Goal: Task Accomplishment & Management: Manage account settings

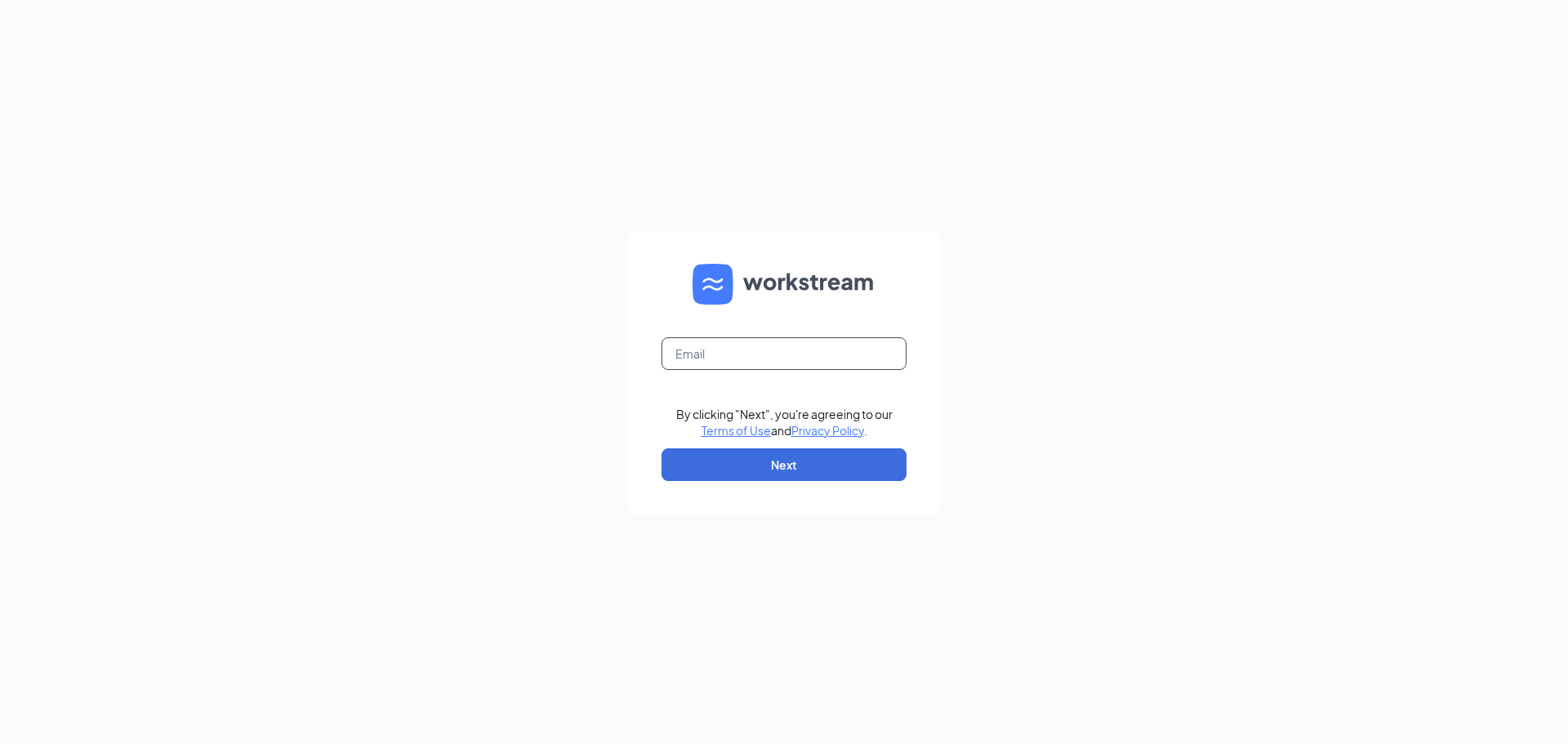
click at [739, 356] on input "text" at bounding box center [784, 353] width 245 height 32
type input "[EMAIL_ADDRESS][DOMAIN_NAME]"
click at [799, 464] on button "Next" at bounding box center [784, 464] width 245 height 32
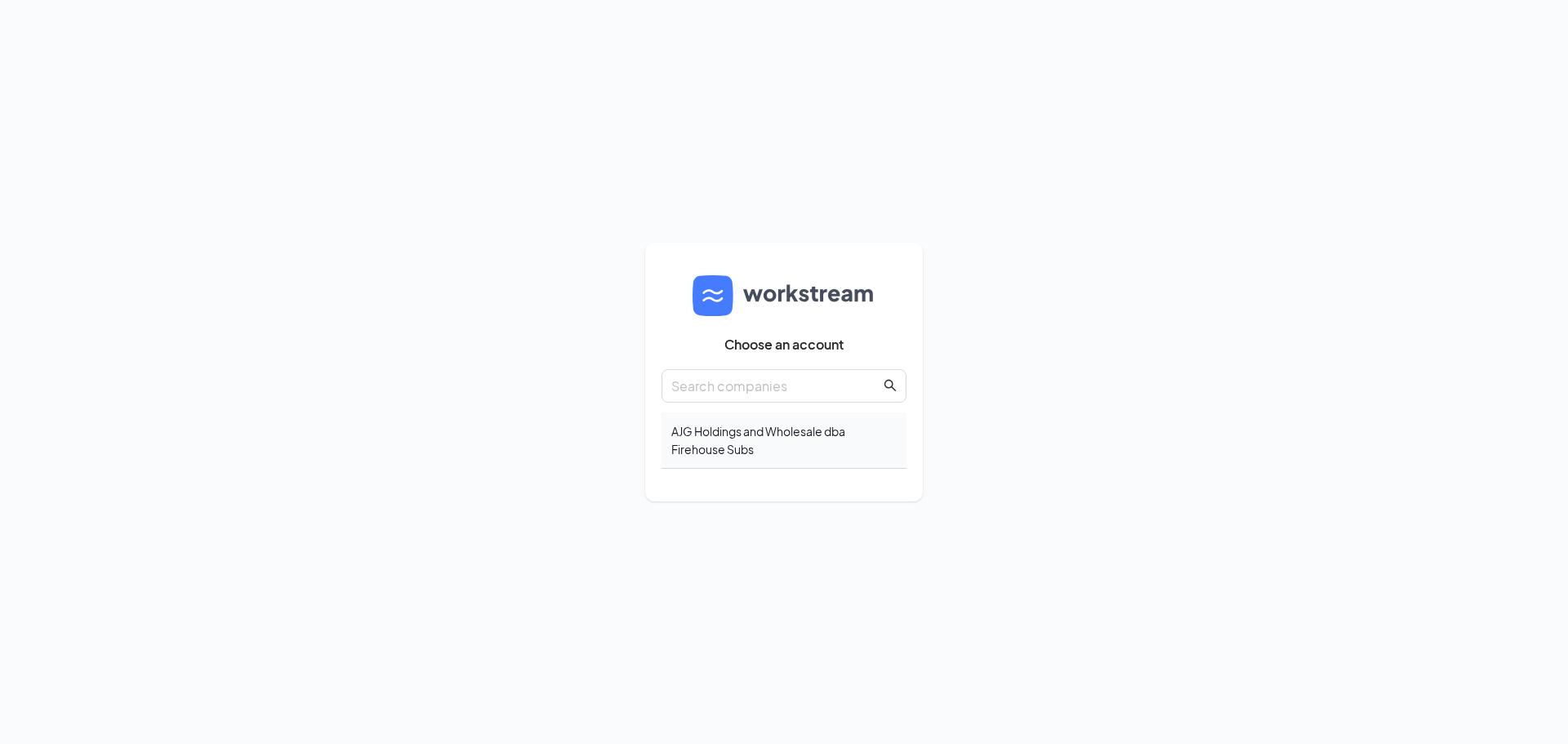
click at [743, 436] on div "AJG Holdings and Wholesale dba Firehouse Subs" at bounding box center [784, 440] width 245 height 56
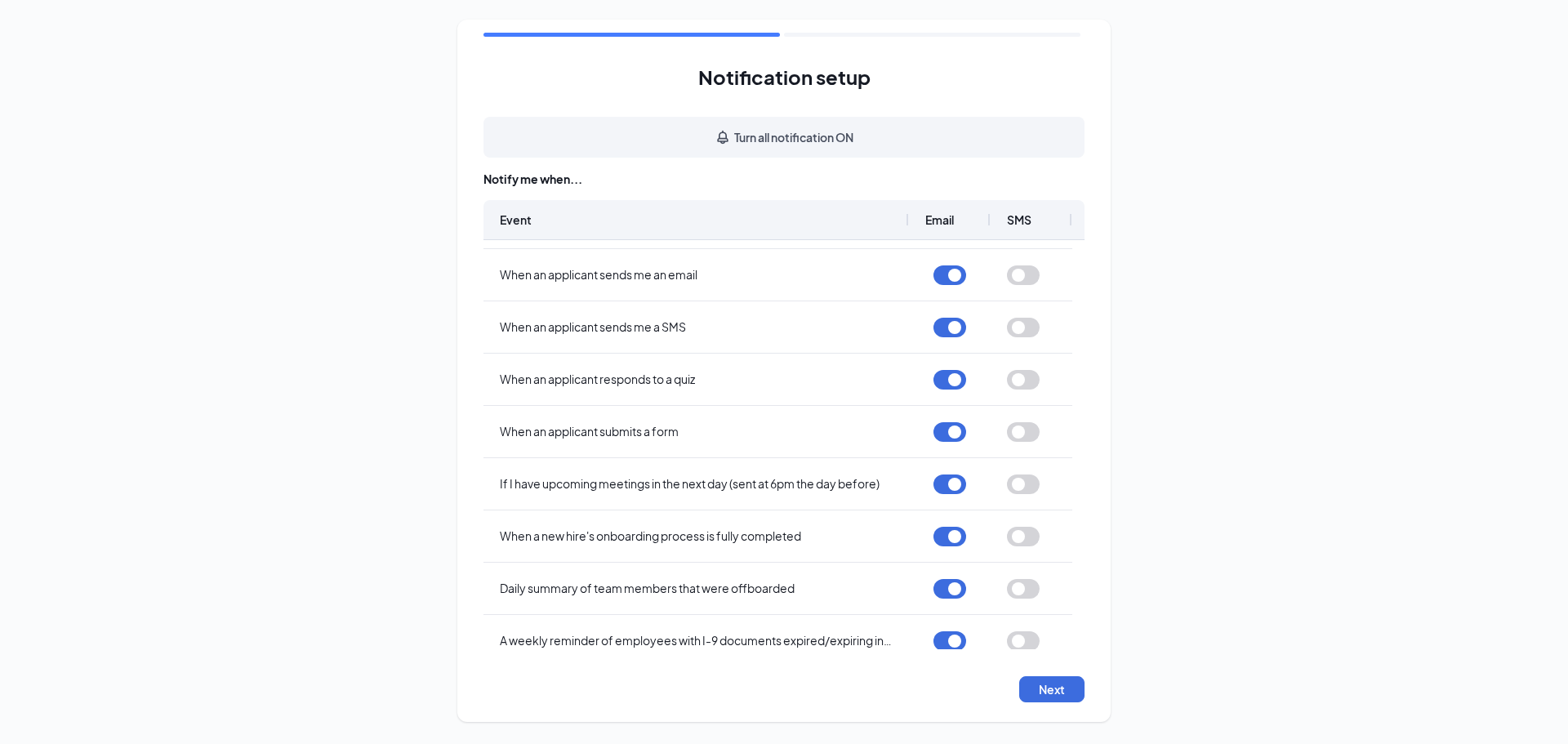
scroll to position [604, 0]
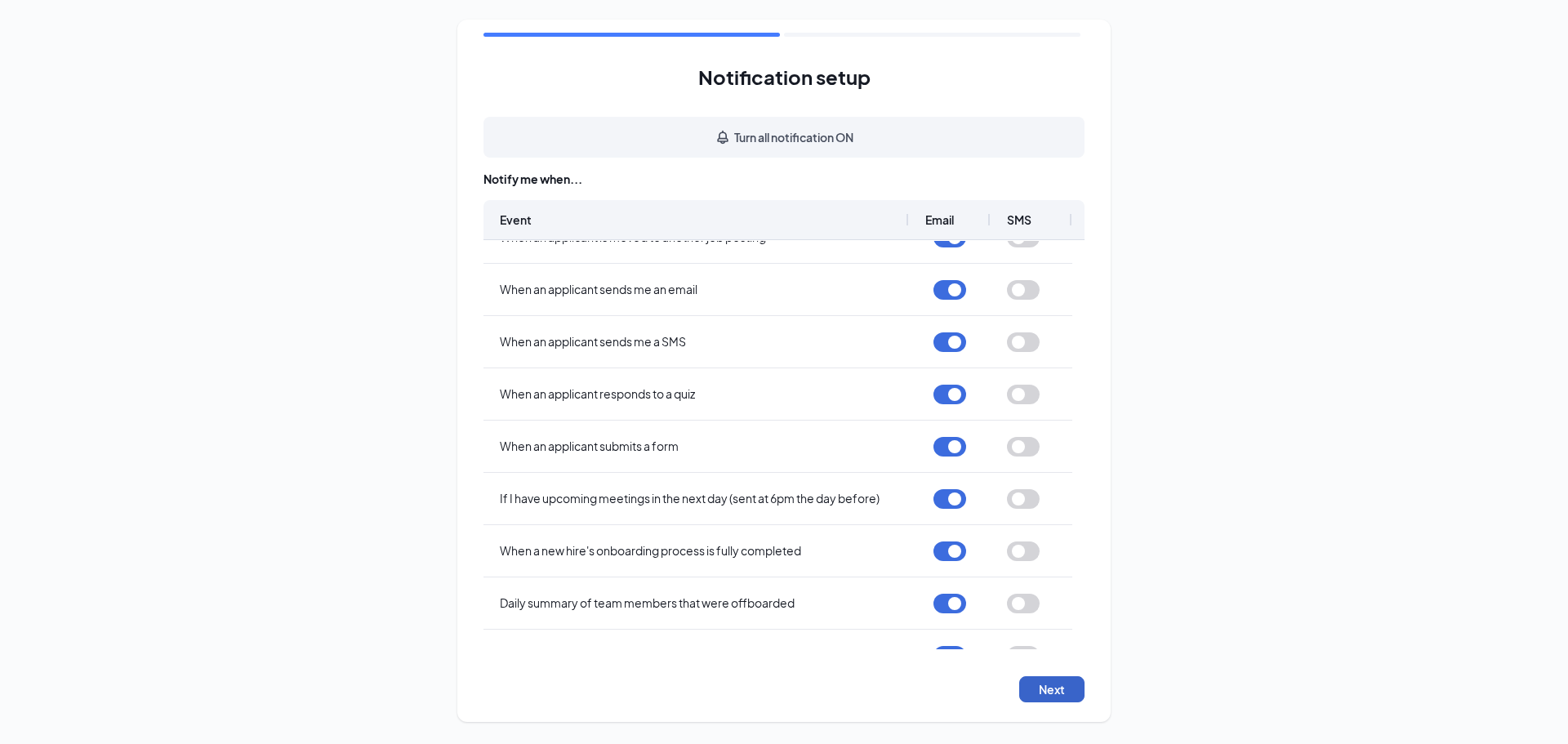
click at [1069, 684] on button "Next" at bounding box center [1052, 689] width 65 height 26
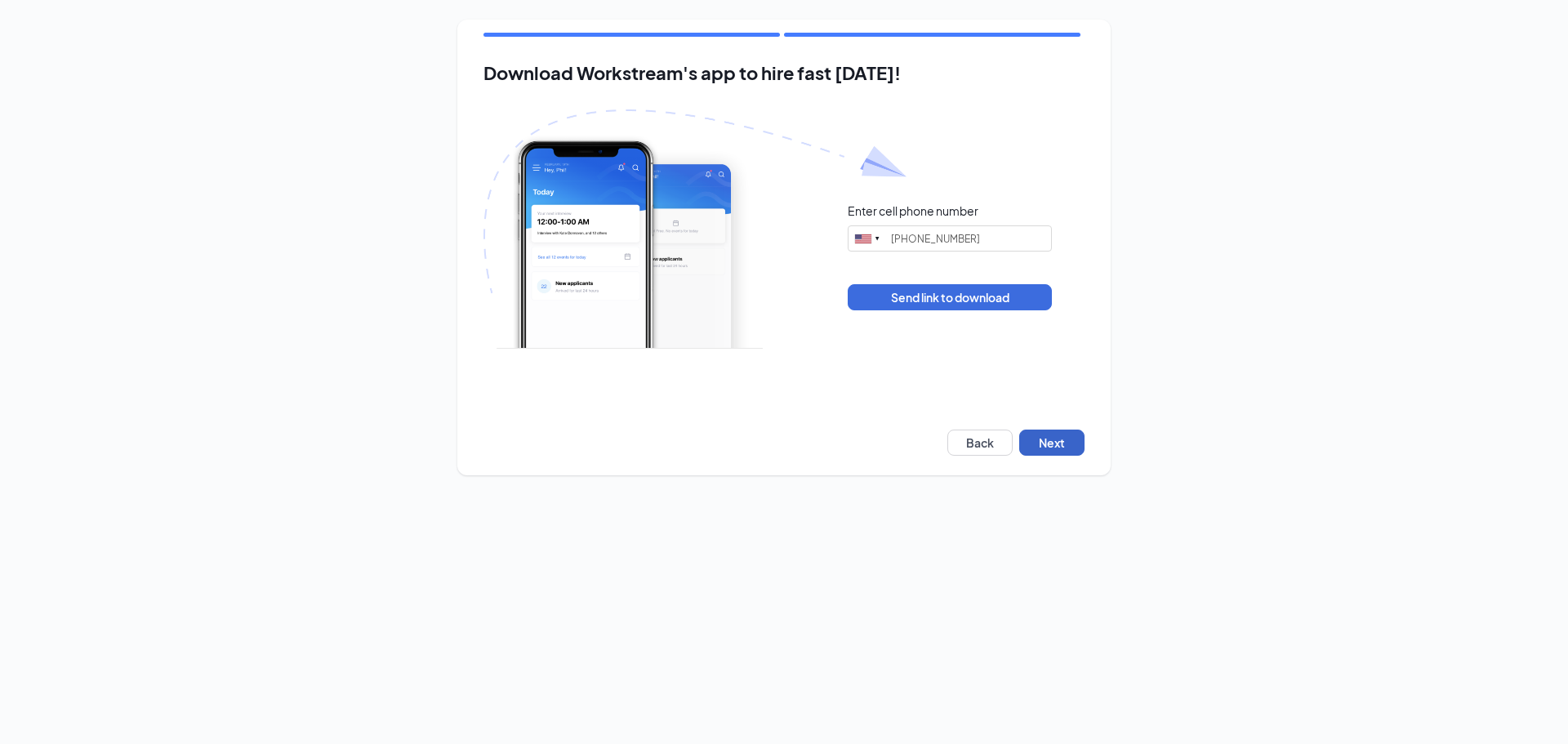
click at [1066, 443] on button "Next" at bounding box center [1052, 443] width 65 height 26
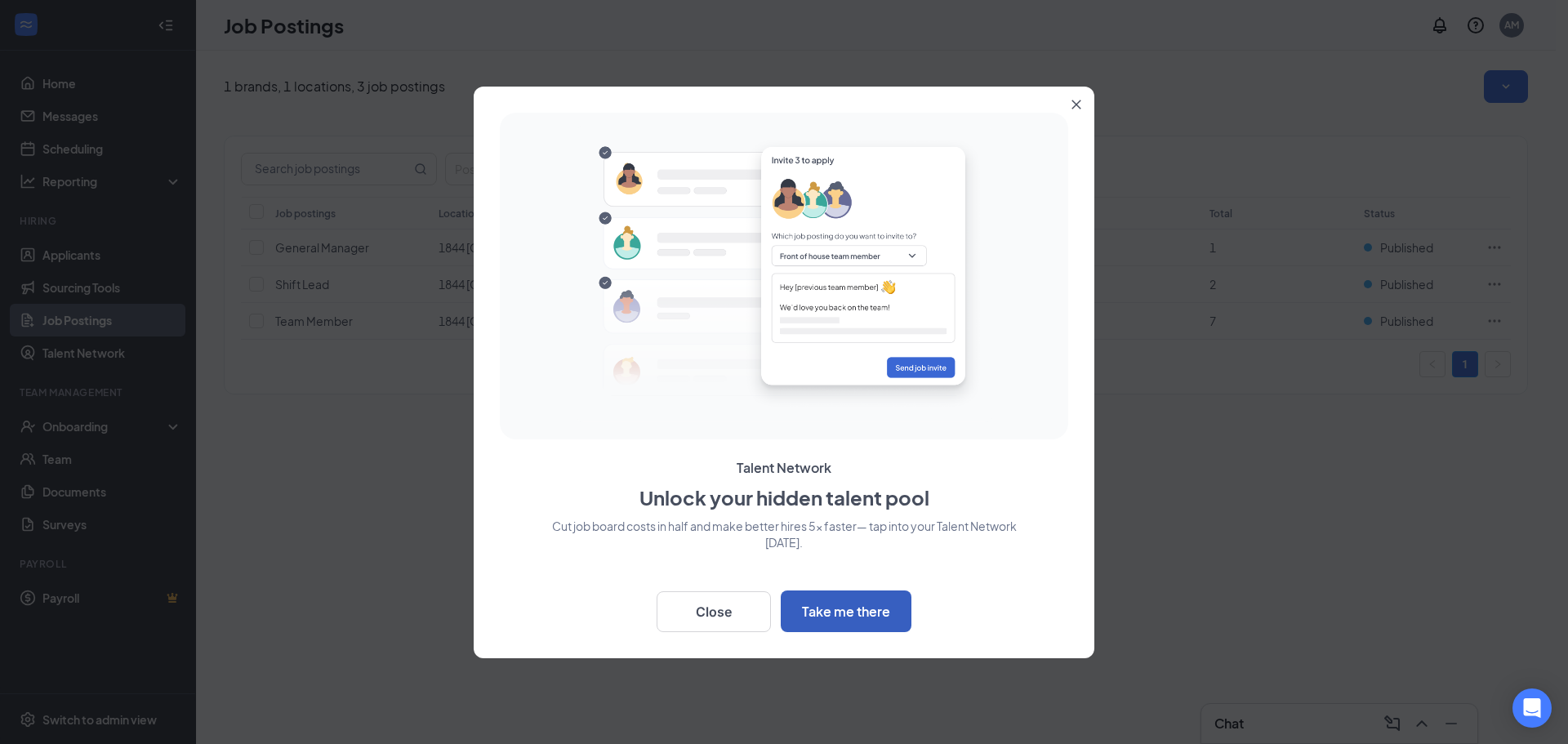
click at [856, 602] on button "Take me there" at bounding box center [846, 611] width 131 height 41
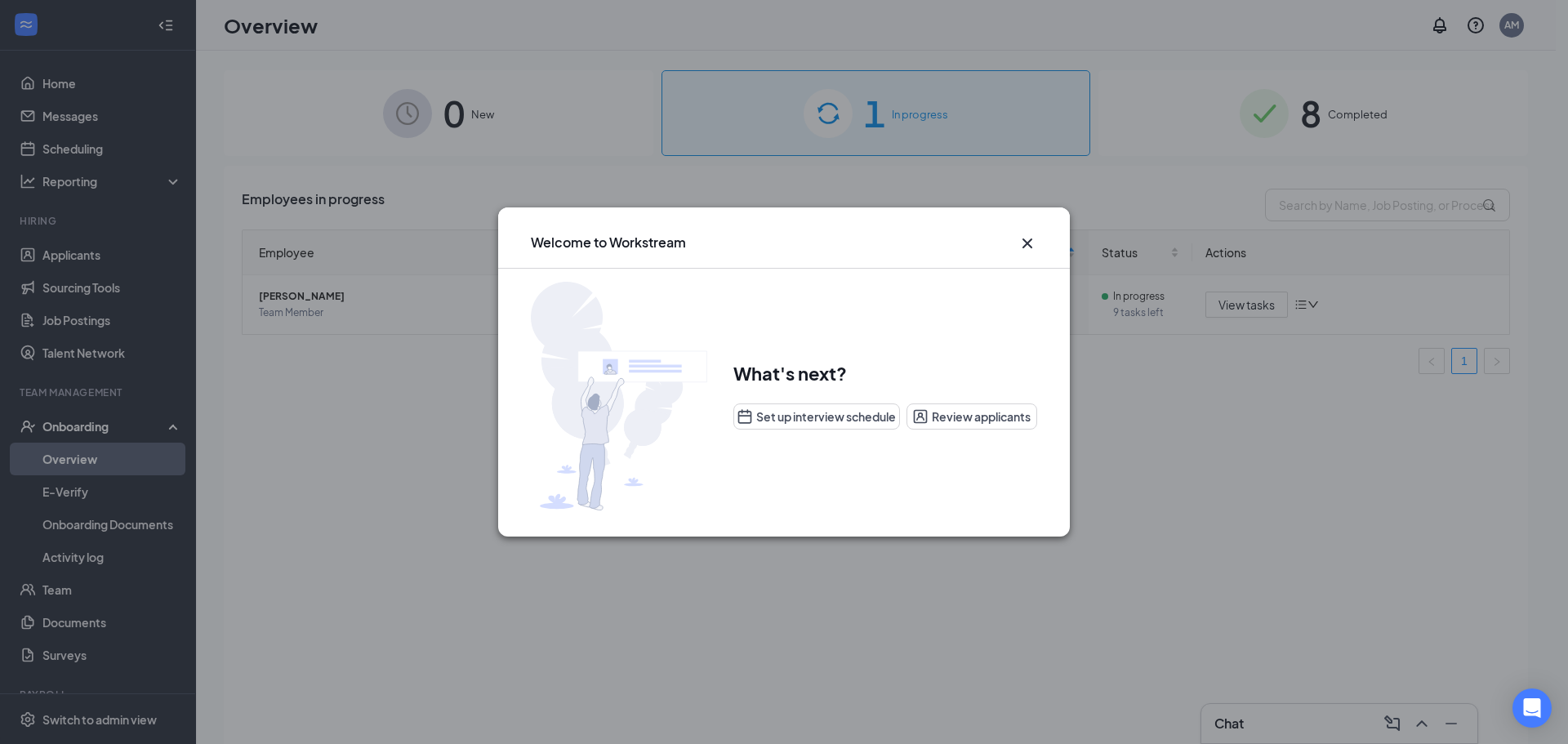
click at [1029, 247] on icon "Cross" at bounding box center [1028, 243] width 20 height 20
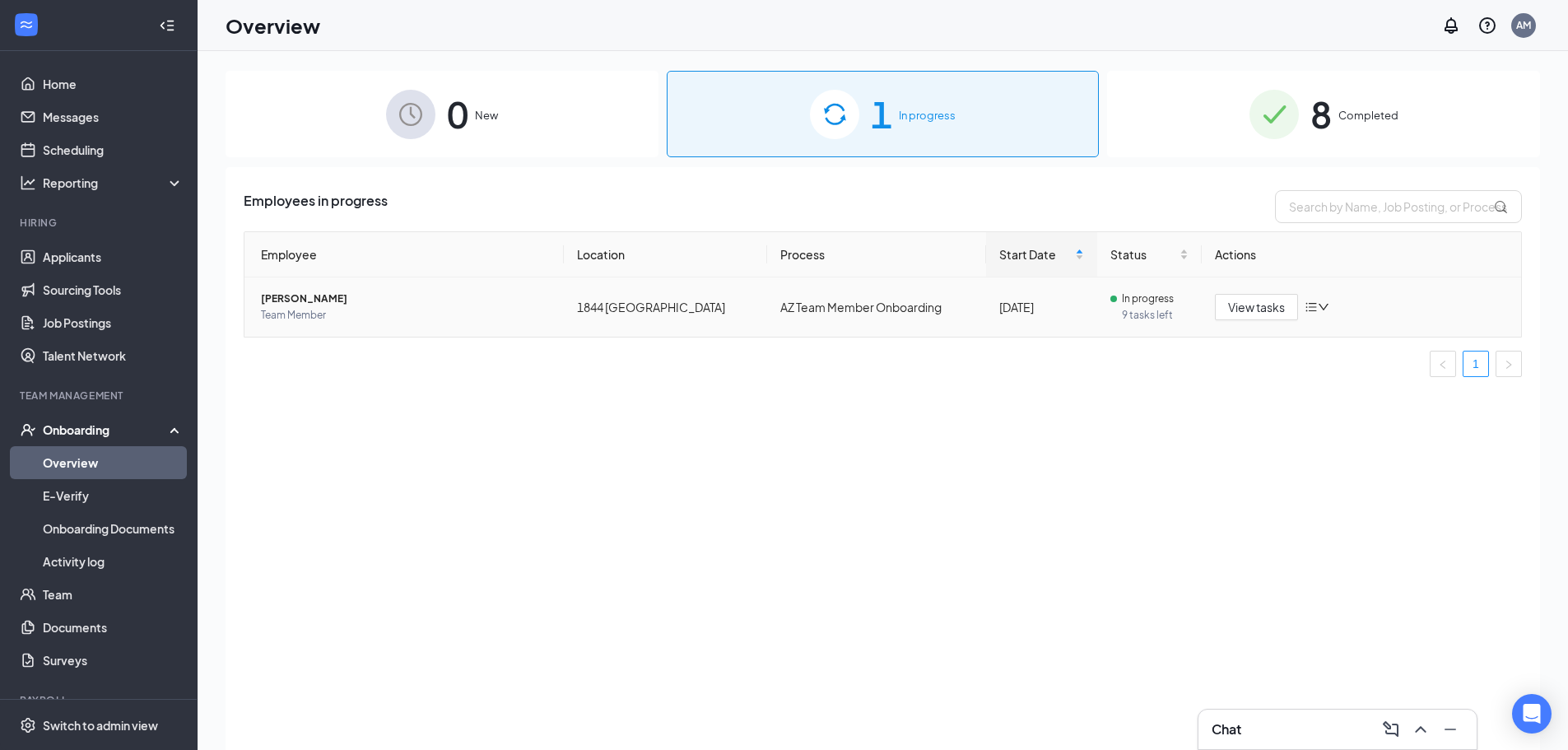
click at [1154, 320] on span "9 tasks left" at bounding box center [1155, 315] width 67 height 17
click at [359, 305] on span "Amara M White" at bounding box center [405, 299] width 289 height 17
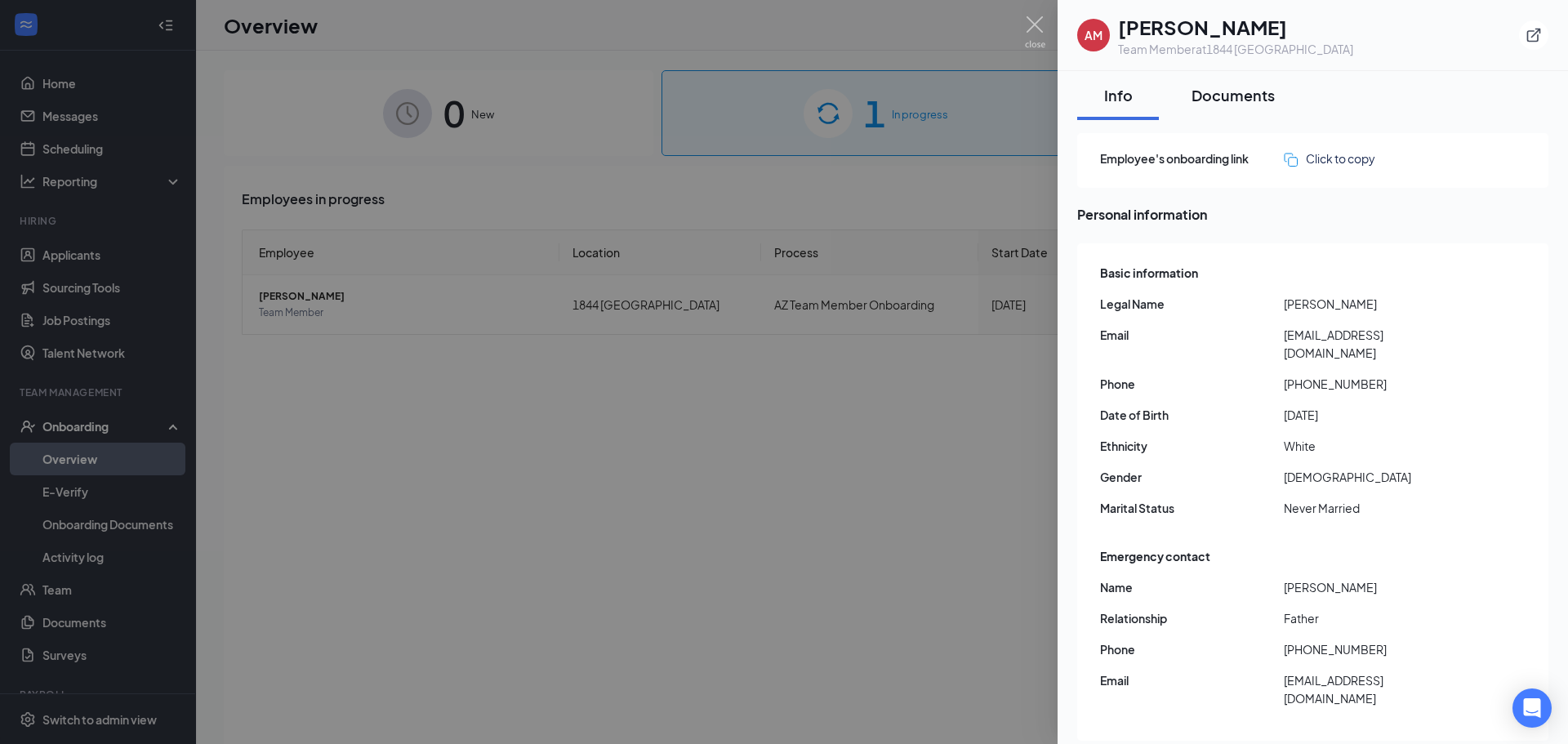
click at [1225, 104] on div "Documents" at bounding box center [1233, 95] width 84 height 21
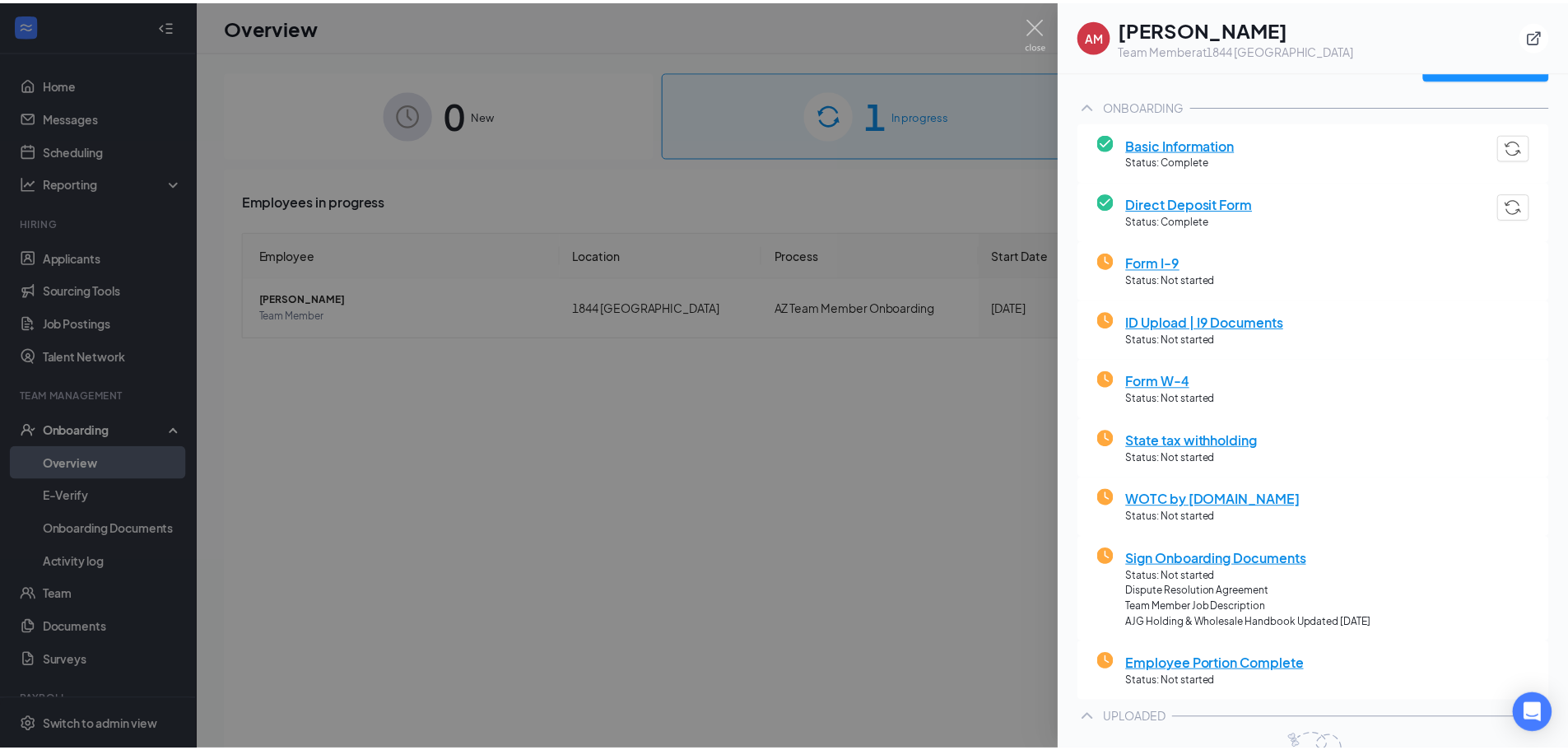
scroll to position [83, 0]
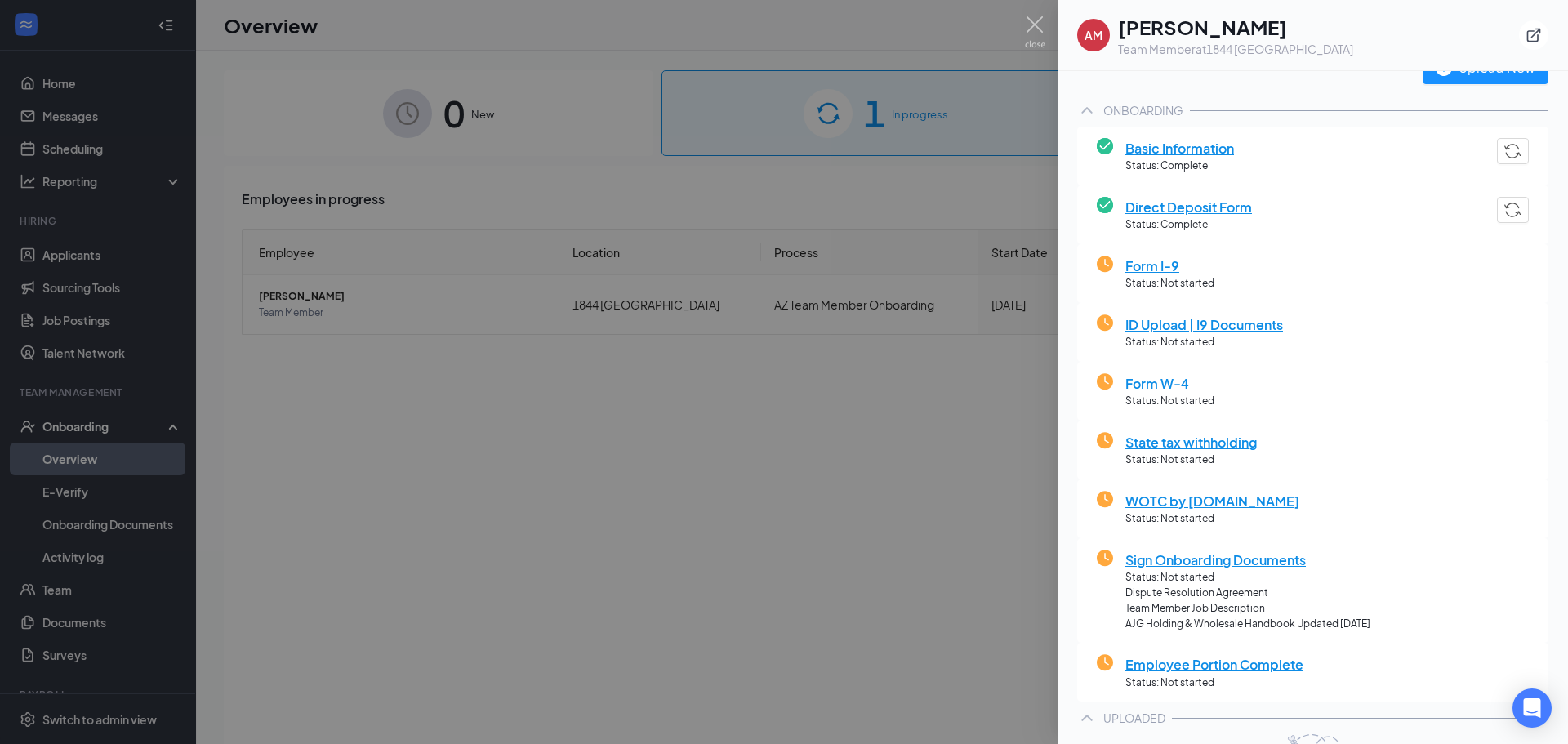
click at [1153, 266] on span "Form I-9" at bounding box center [1170, 266] width 89 height 21
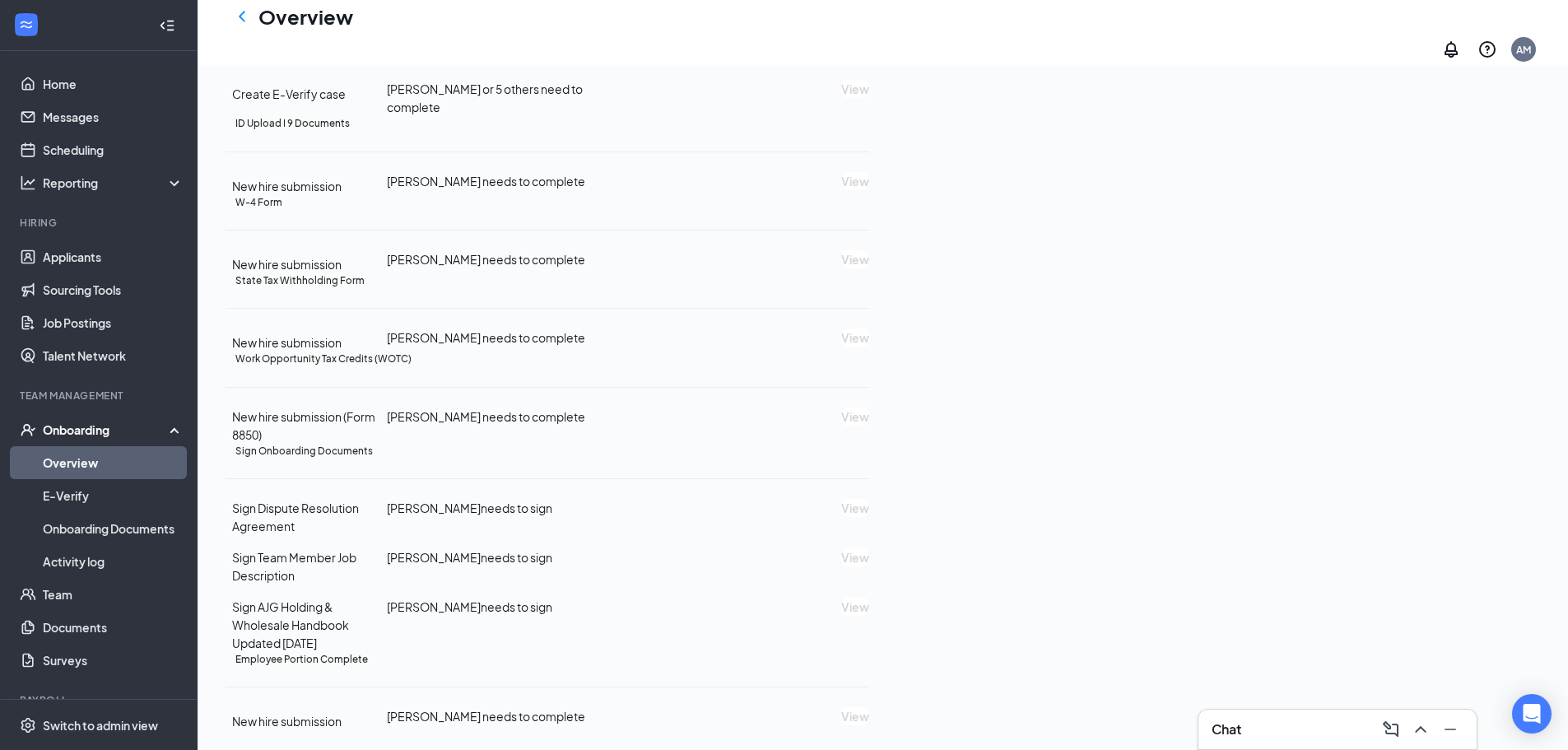
scroll to position [569, 0]
click at [869, 124] on icon "Ellipses" at bounding box center [869, 124] width 0 height 0
click at [869, 131] on div "ID Upload I 9 Documents" at bounding box center [552, 123] width 634 height 15
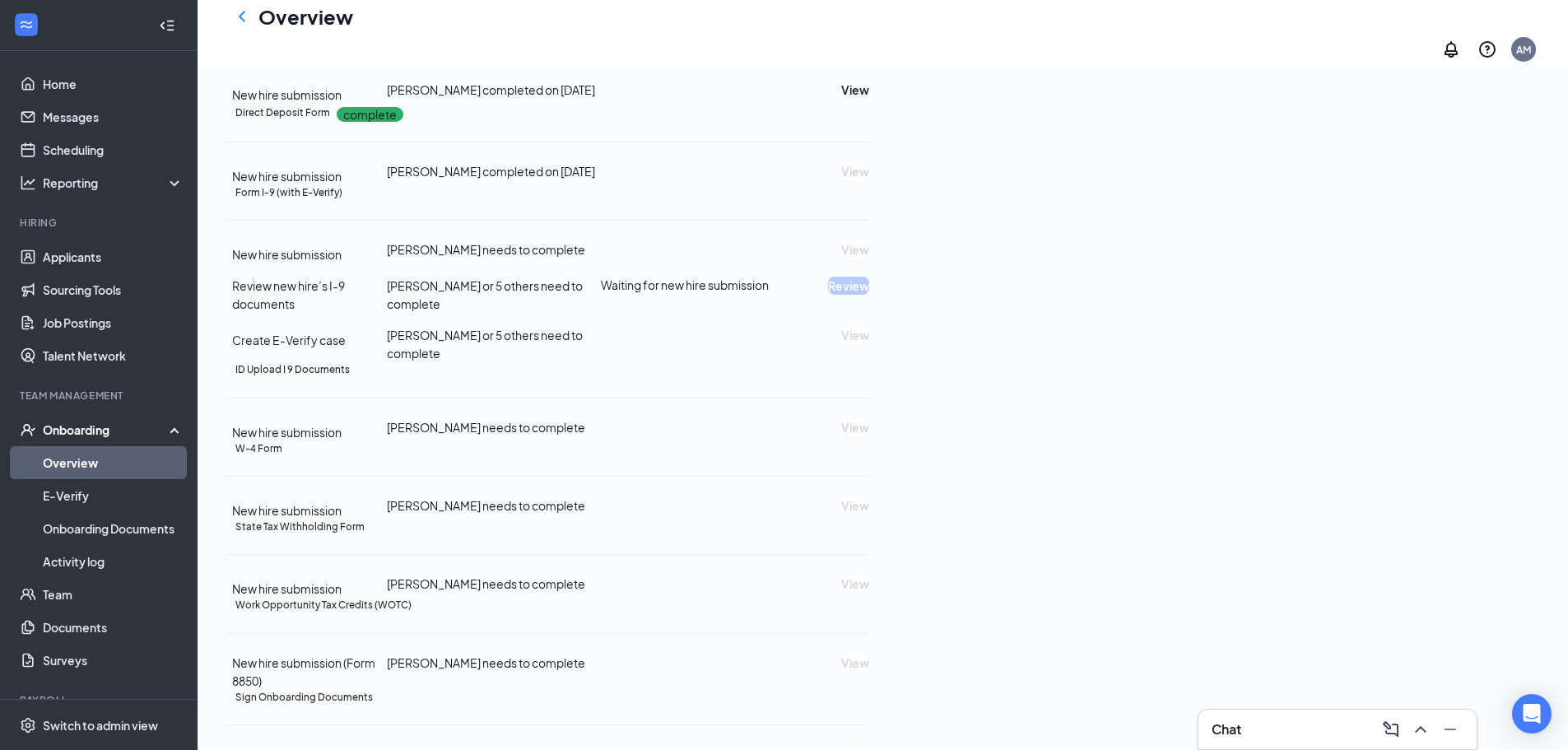
scroll to position [104, 0]
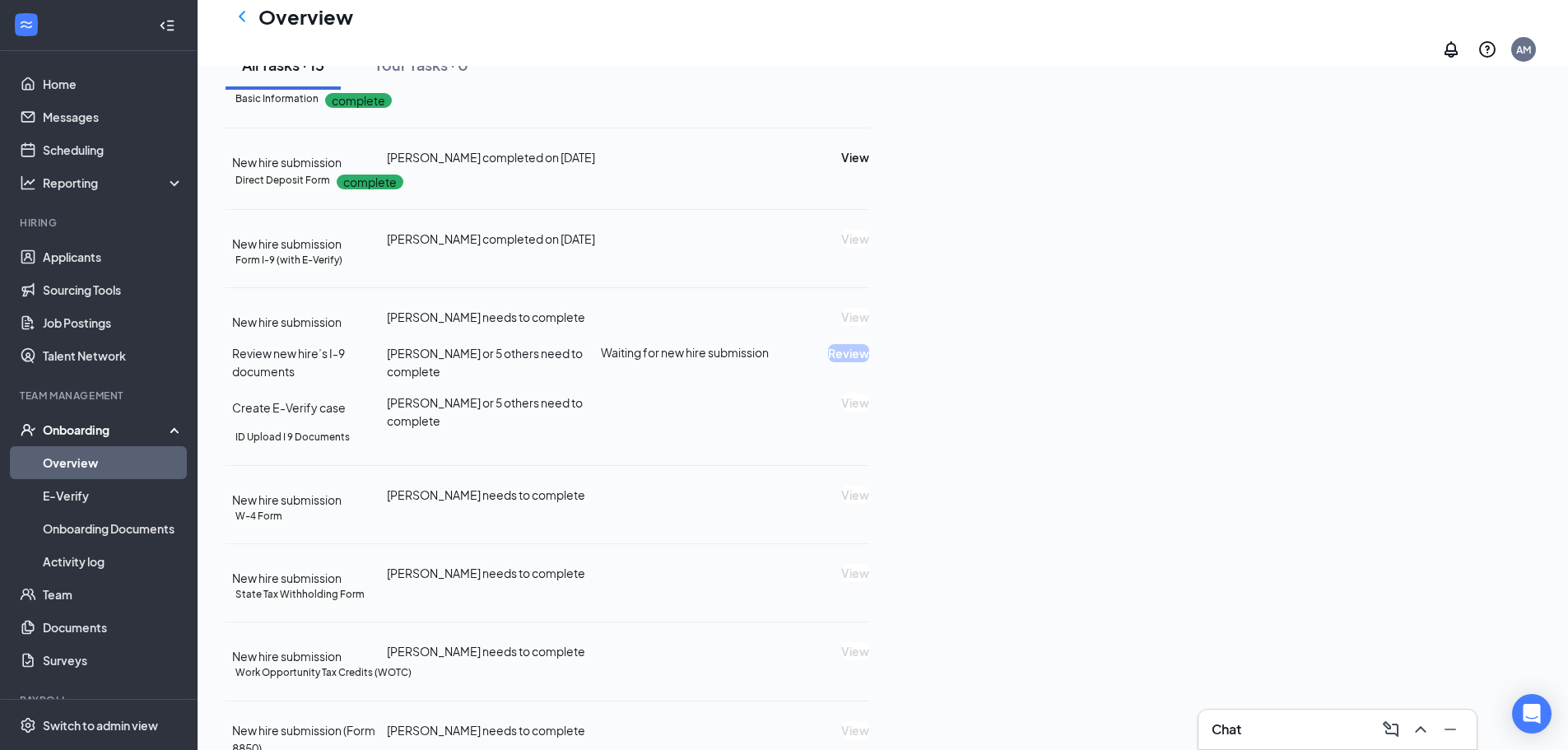
click at [171, 428] on icon at bounding box center [178, 428] width 13 height 0
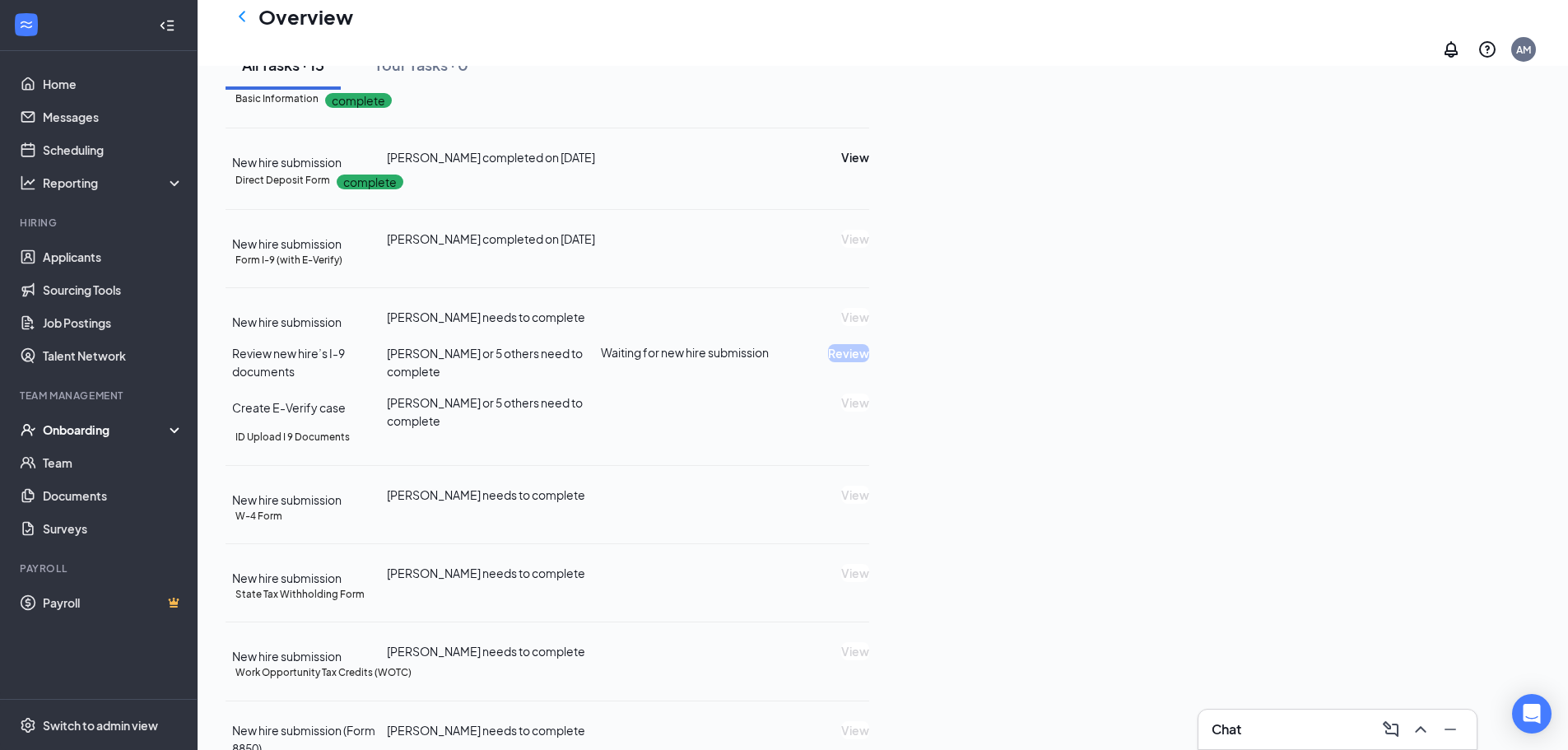
click at [111, 430] on div "Onboarding" at bounding box center [106, 430] width 127 height 17
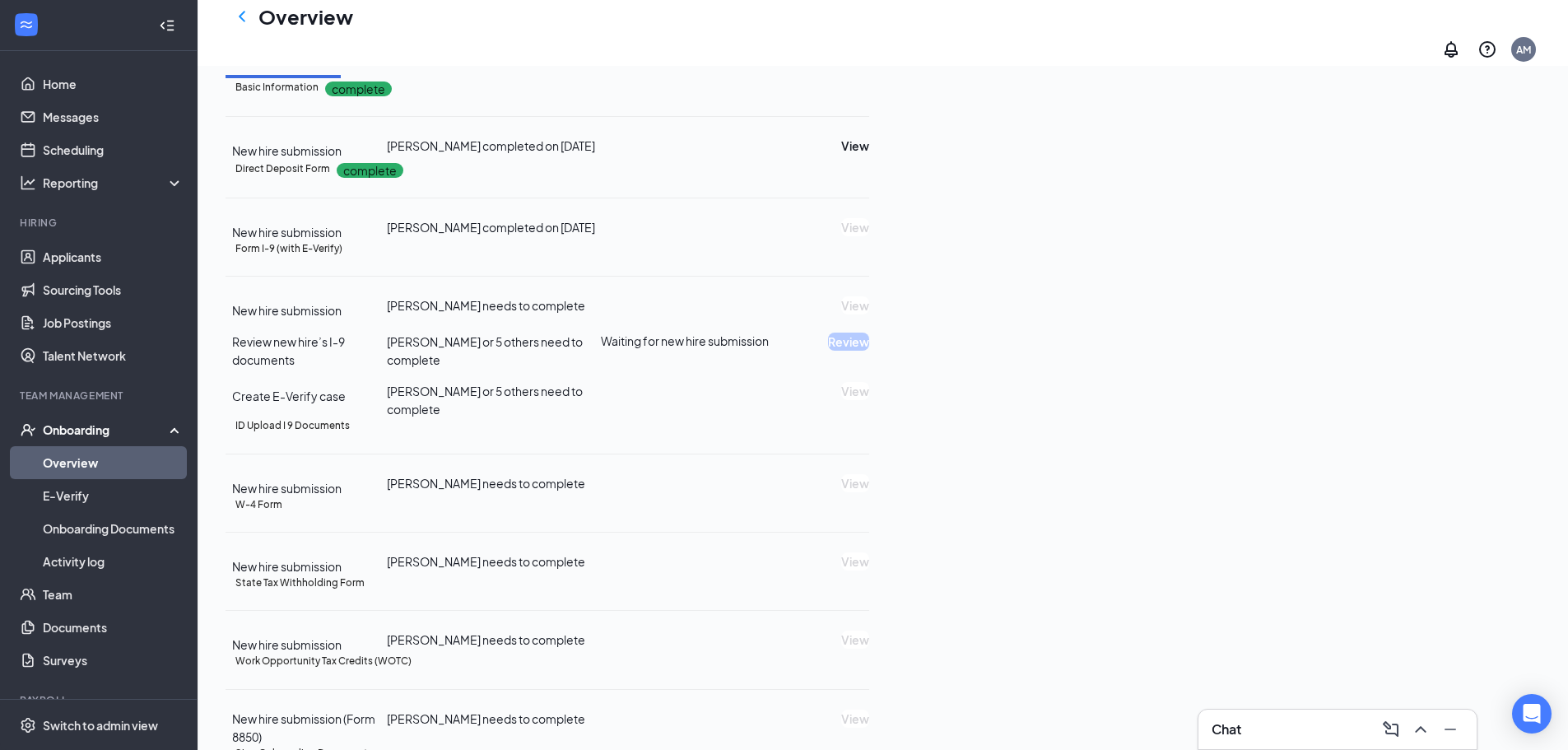
scroll to position [247, 0]
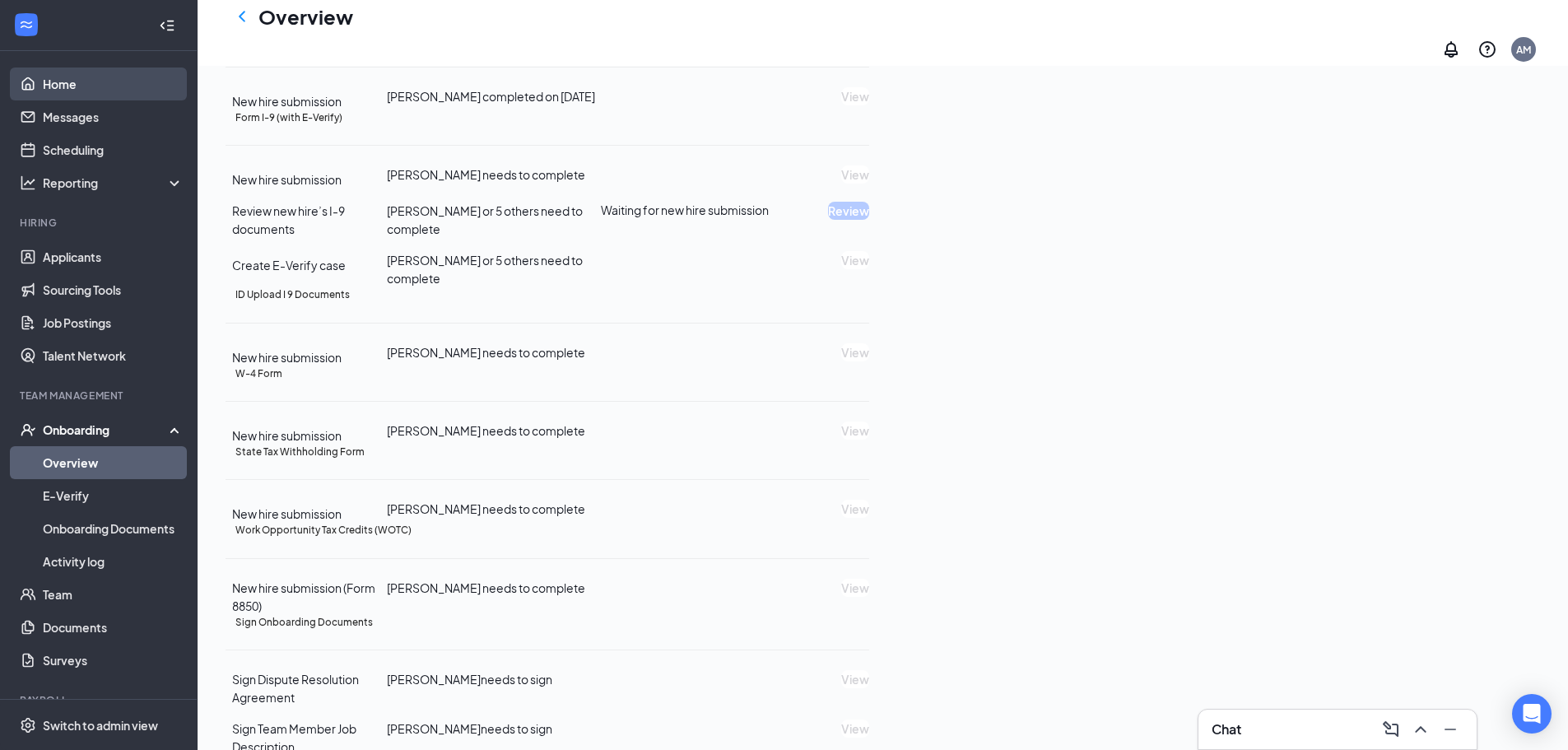
click at [47, 91] on link "Home" at bounding box center [113, 83] width 141 height 33
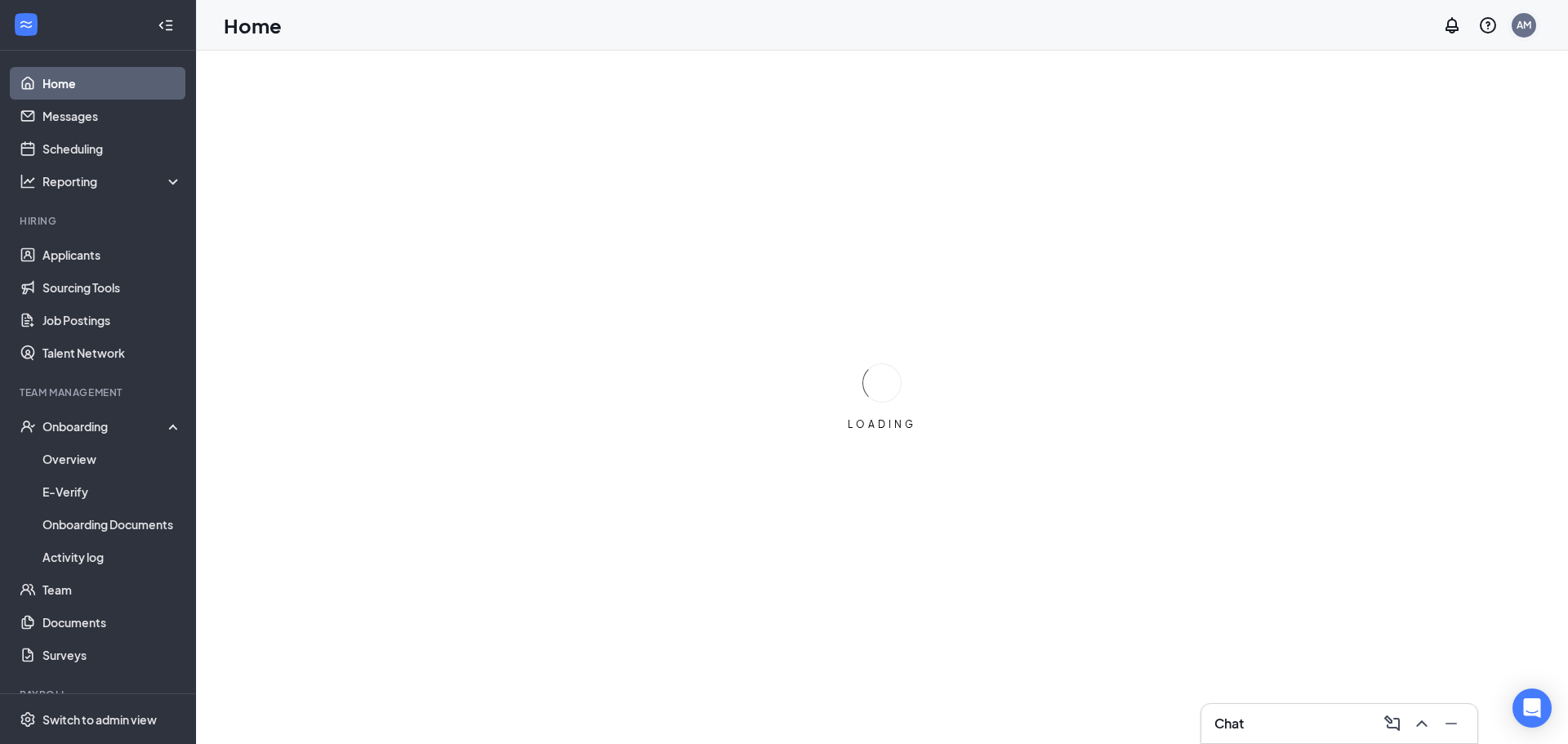
click at [1526, 30] on div "AM" at bounding box center [1524, 25] width 15 height 14
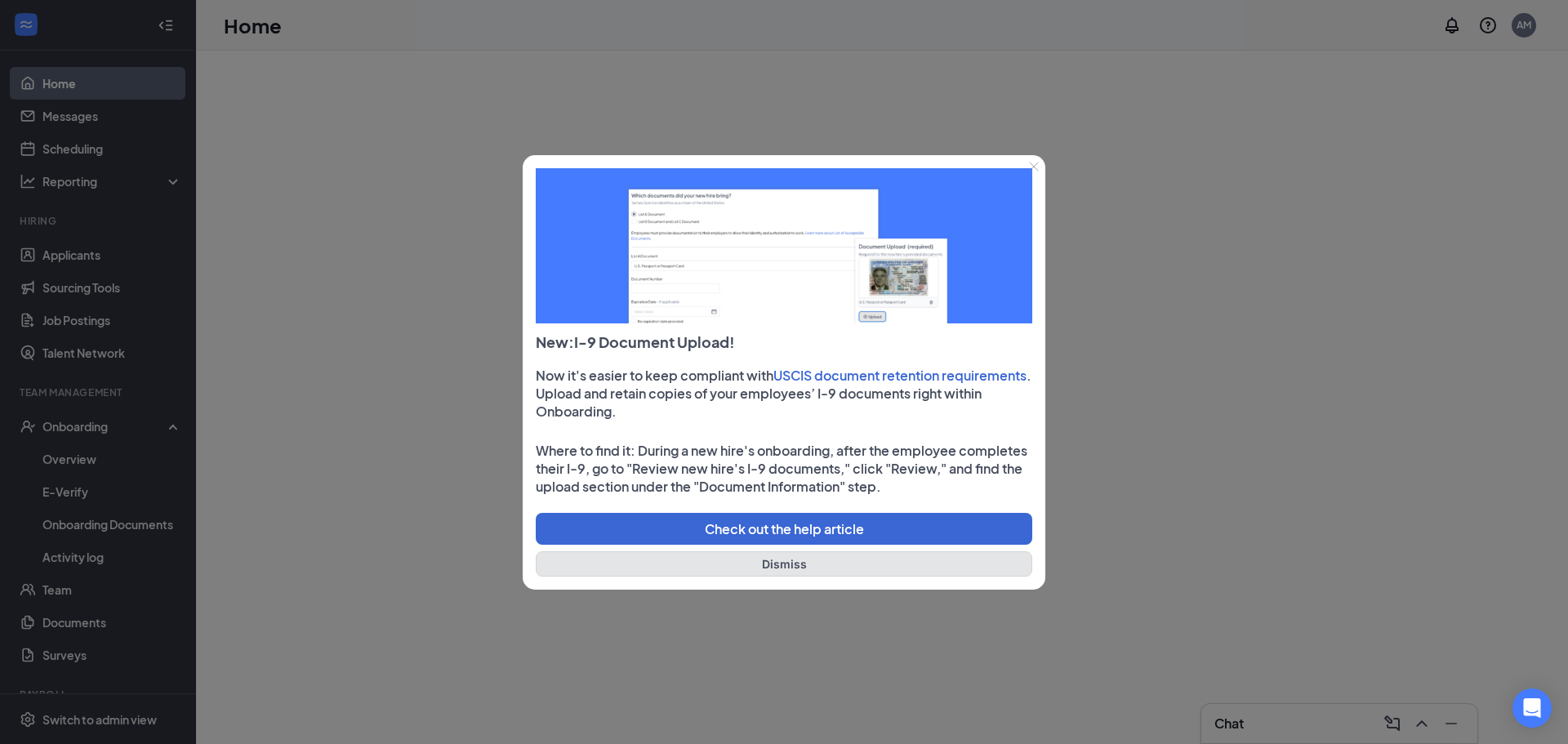
click at [861, 551] on button "Dismiss" at bounding box center [784, 564] width 496 height 26
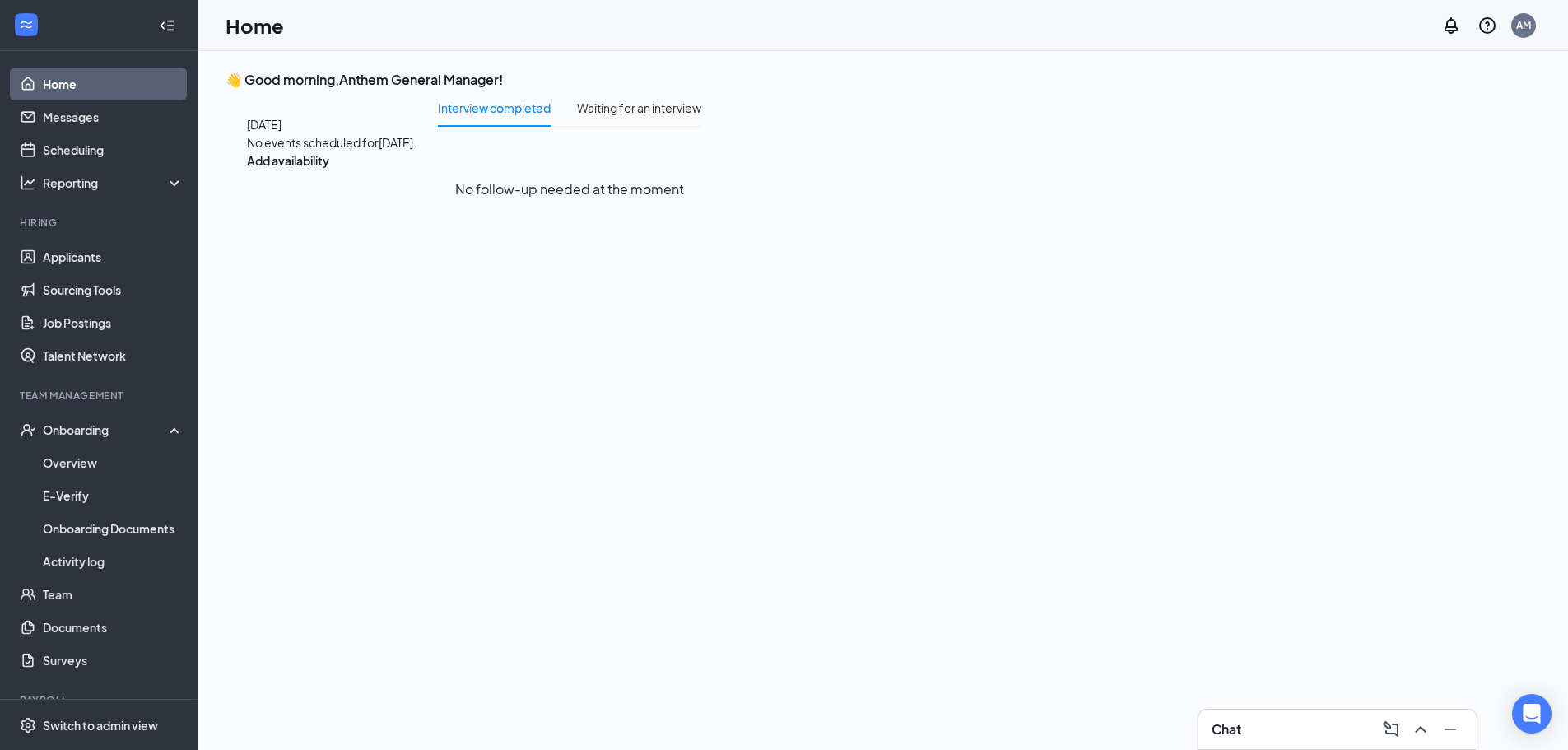
click at [1541, 27] on div "Home AM" at bounding box center [882, 25] width 1370 height 51
click at [1533, 24] on div "AM" at bounding box center [1524, 26] width 25 height 25
click at [1522, 23] on div "AM" at bounding box center [1524, 25] width 15 height 14
click at [1359, 210] on div "Log out" at bounding box center [1455, 202] width 206 height 17
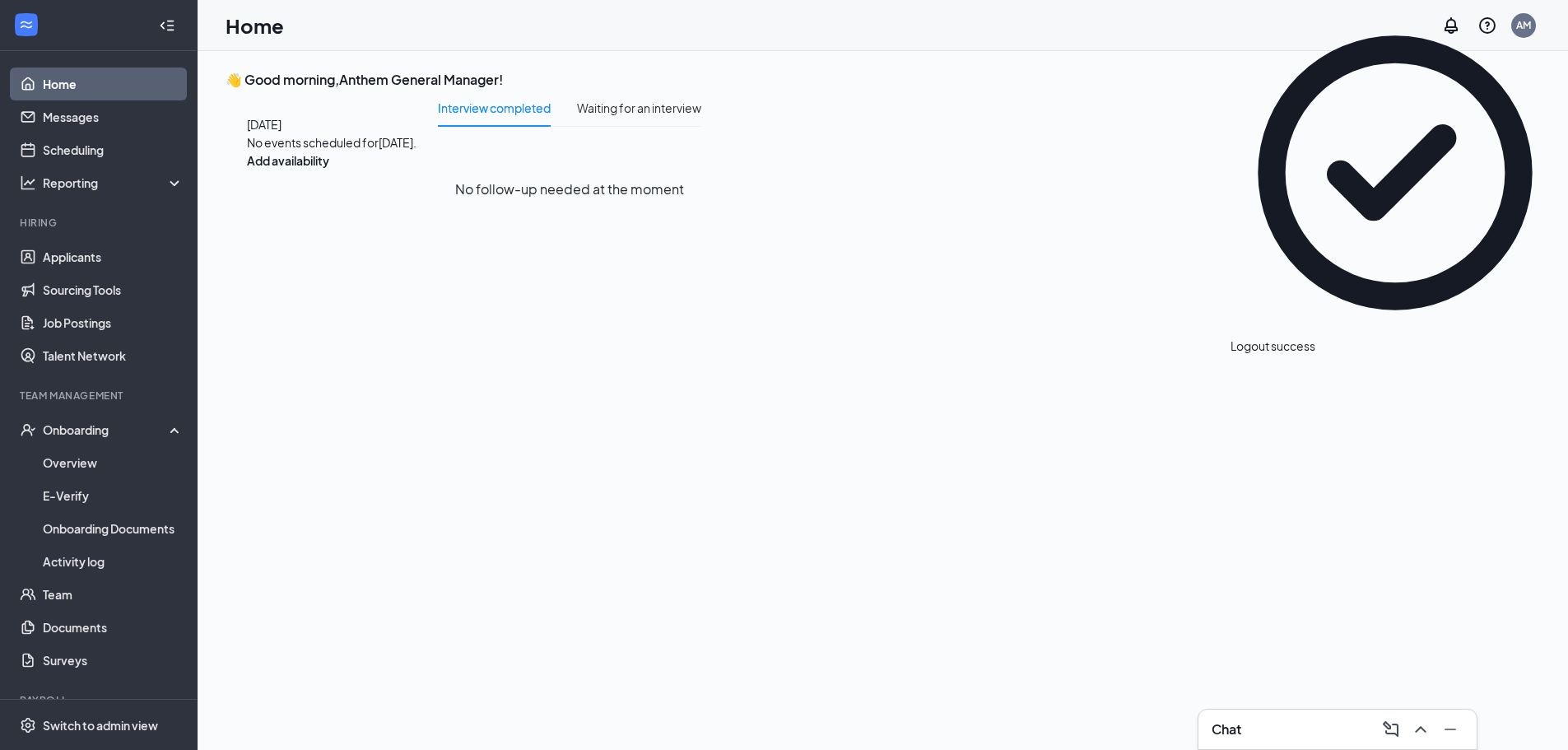
click at [1315, 338] on icon "Cross" at bounding box center [1315, 338] width 0 height 0
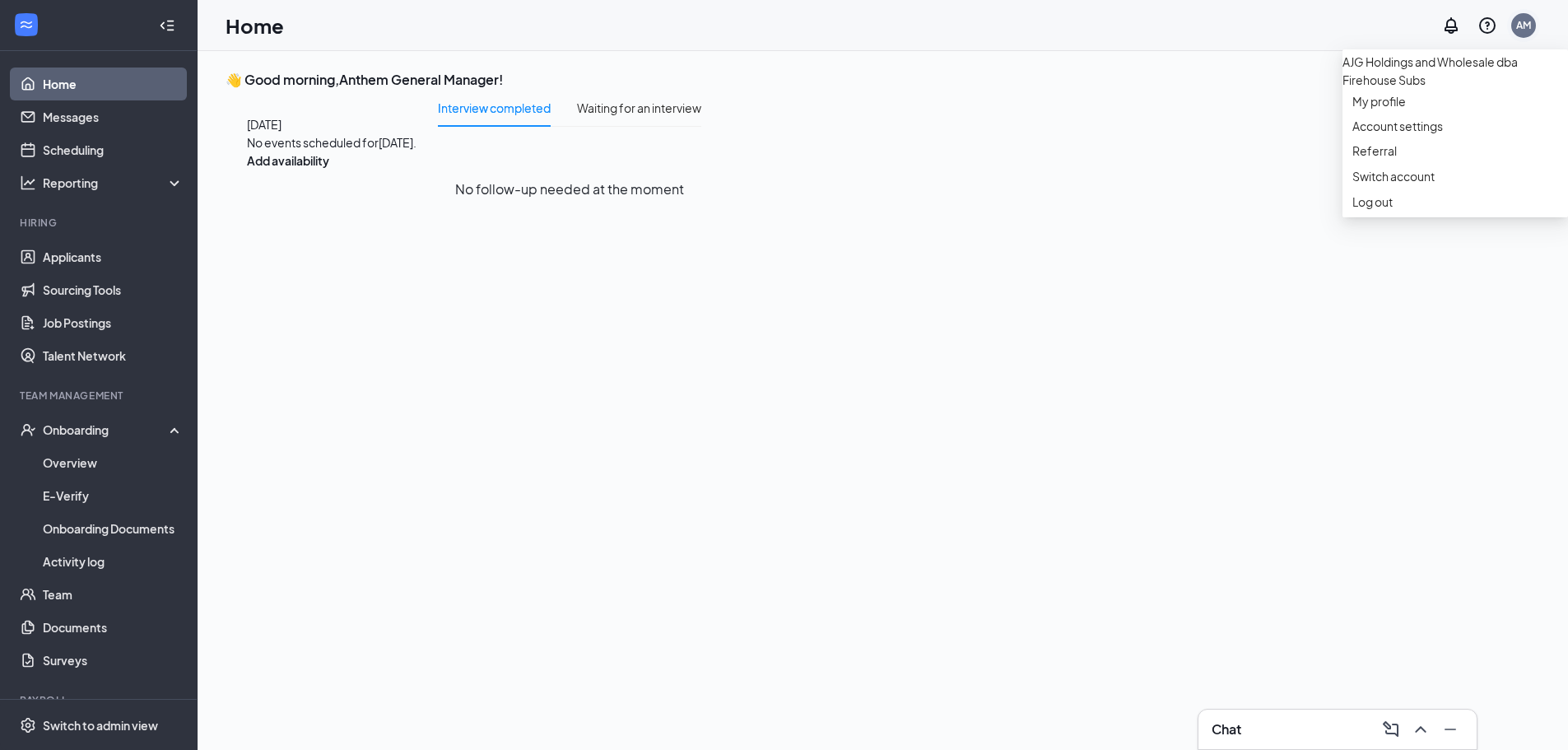
click at [1523, 24] on div "AM" at bounding box center [1524, 25] width 15 height 14
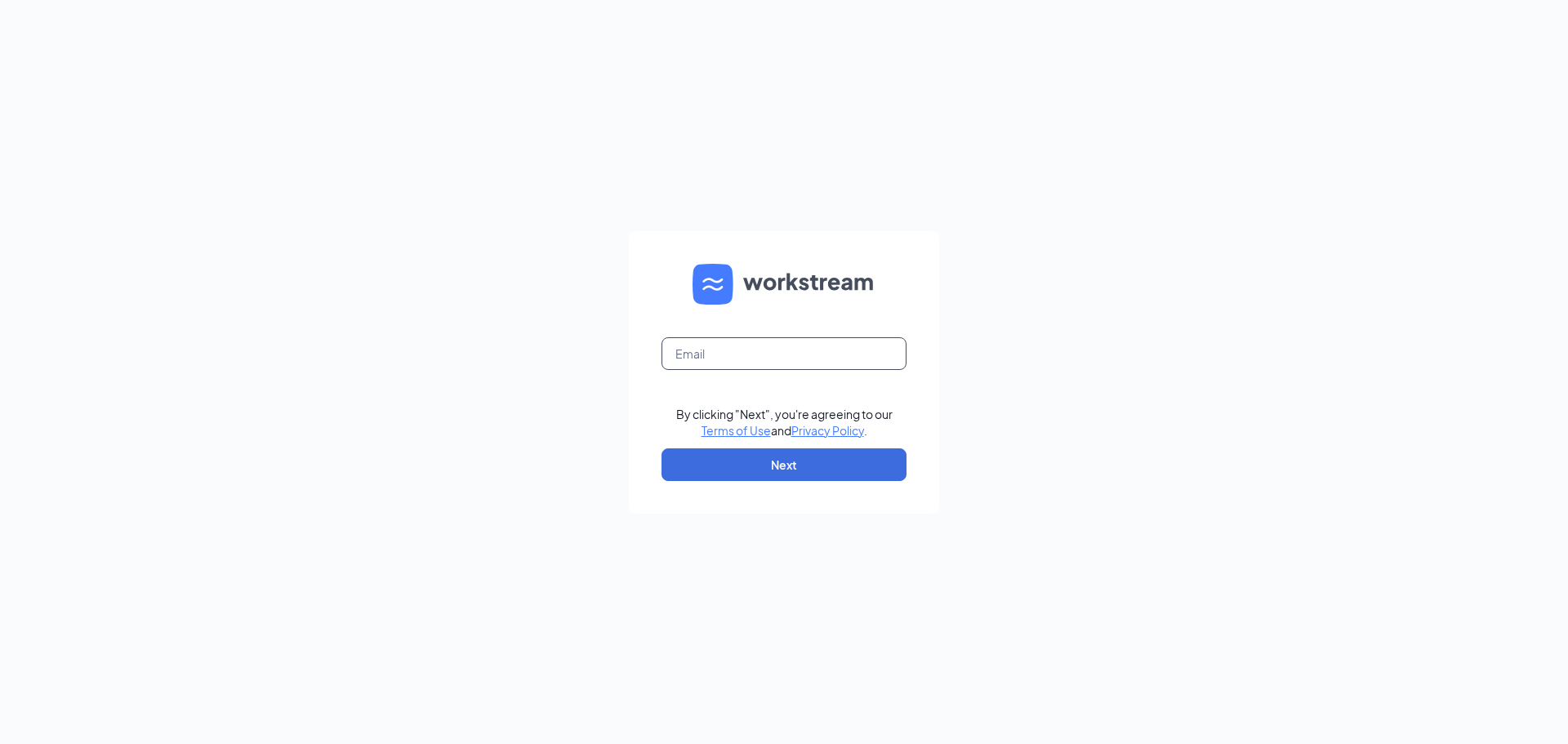
click at [674, 365] on input "text" at bounding box center [784, 353] width 245 height 32
type input "[EMAIL_ADDRESS][DOMAIN_NAME]"
click at [742, 462] on button "Next" at bounding box center [784, 464] width 245 height 32
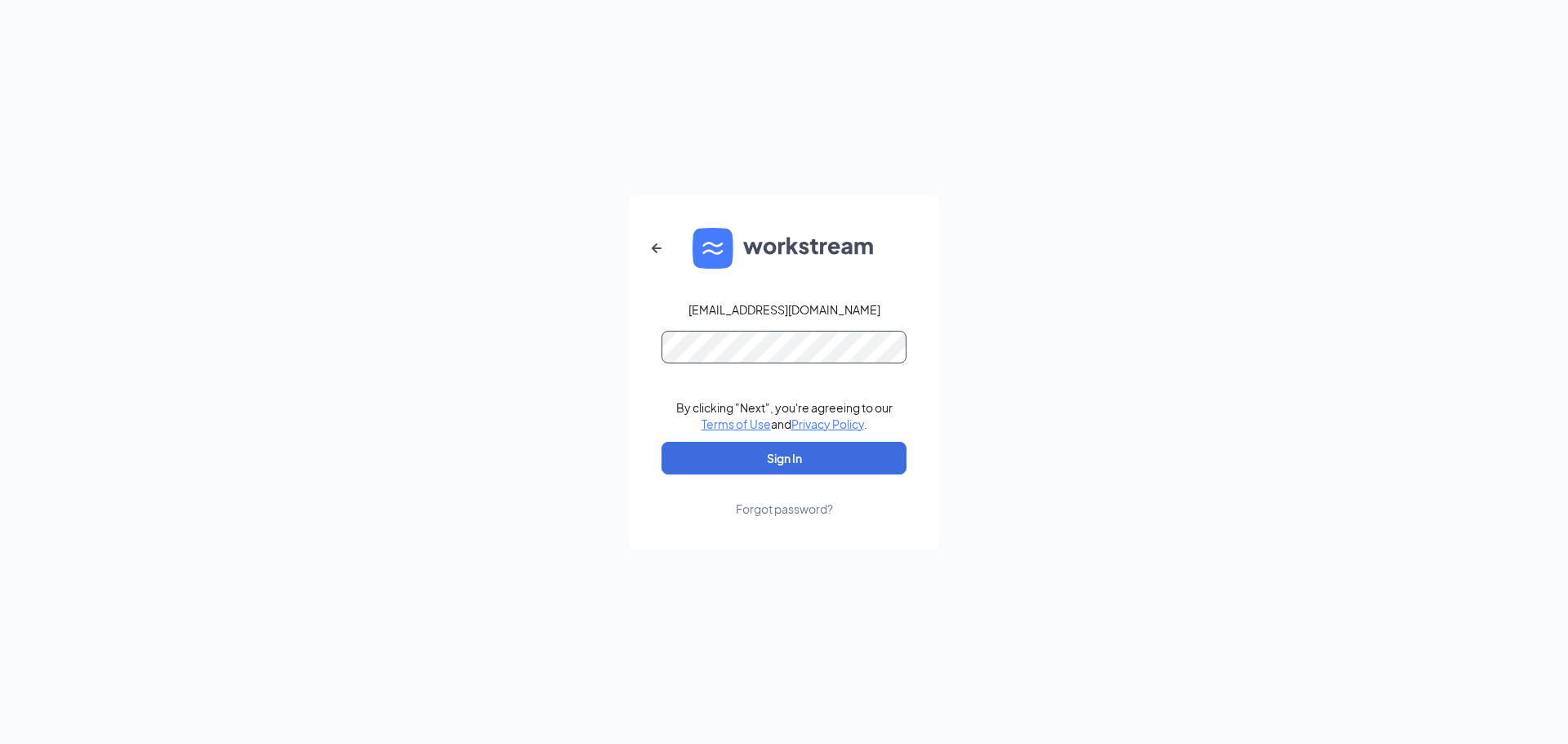
click at [661, 442] on button "Sign In" at bounding box center [784, 458] width 245 height 32
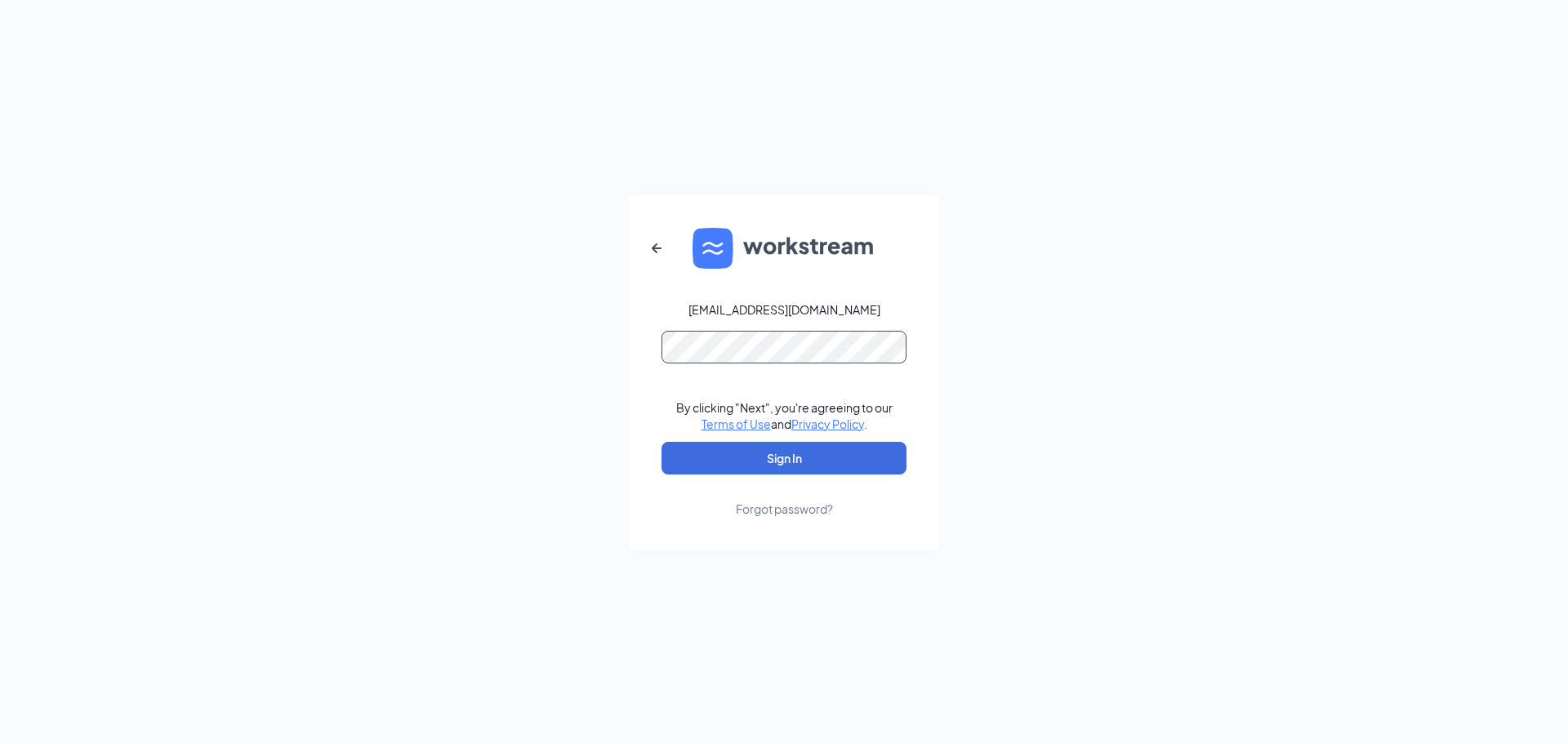
click at [661, 442] on button "Sign In" at bounding box center [784, 458] width 245 height 32
click at [651, 241] on icon "ArrowLeftNew" at bounding box center [657, 248] width 20 height 20
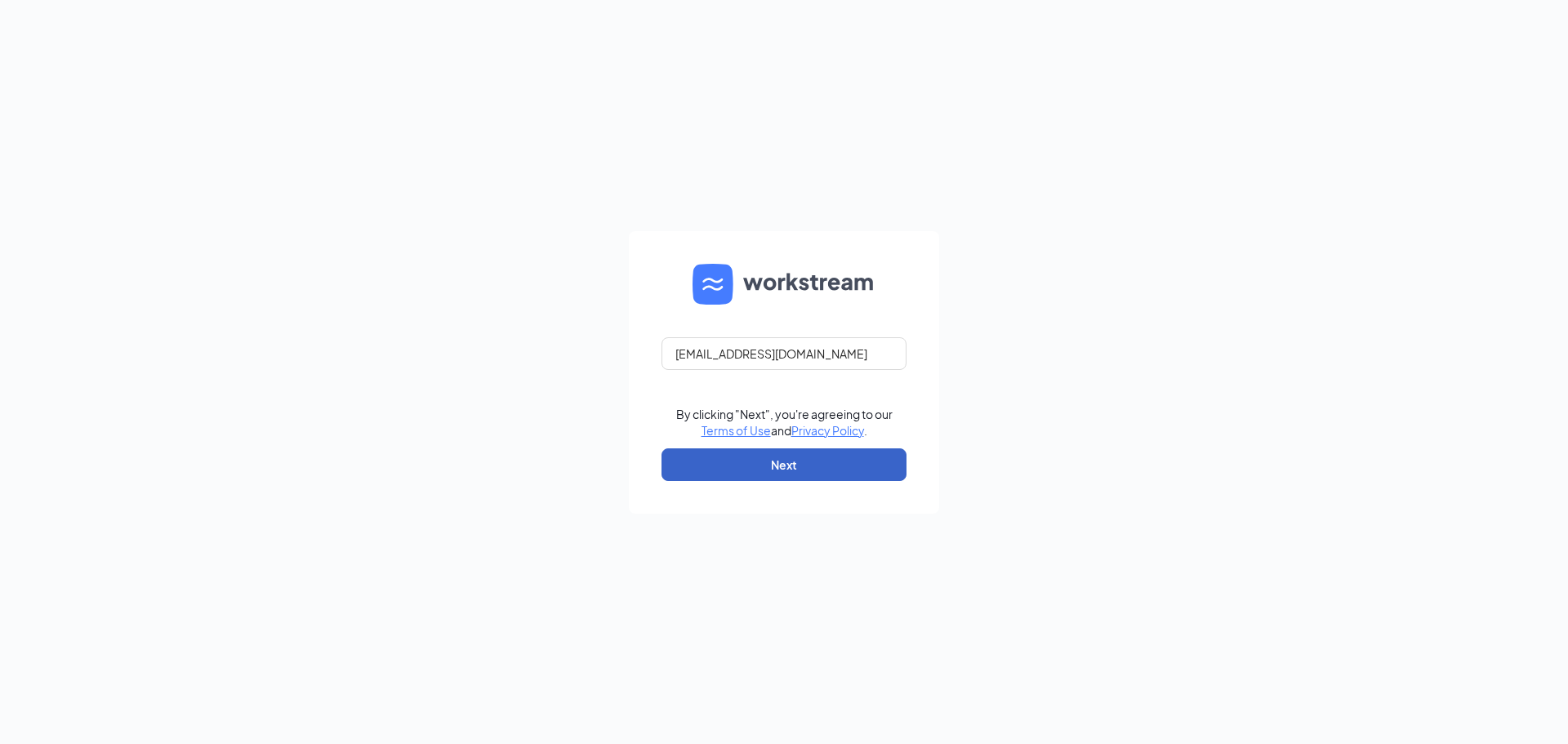
click at [874, 468] on button "Next" at bounding box center [784, 464] width 245 height 32
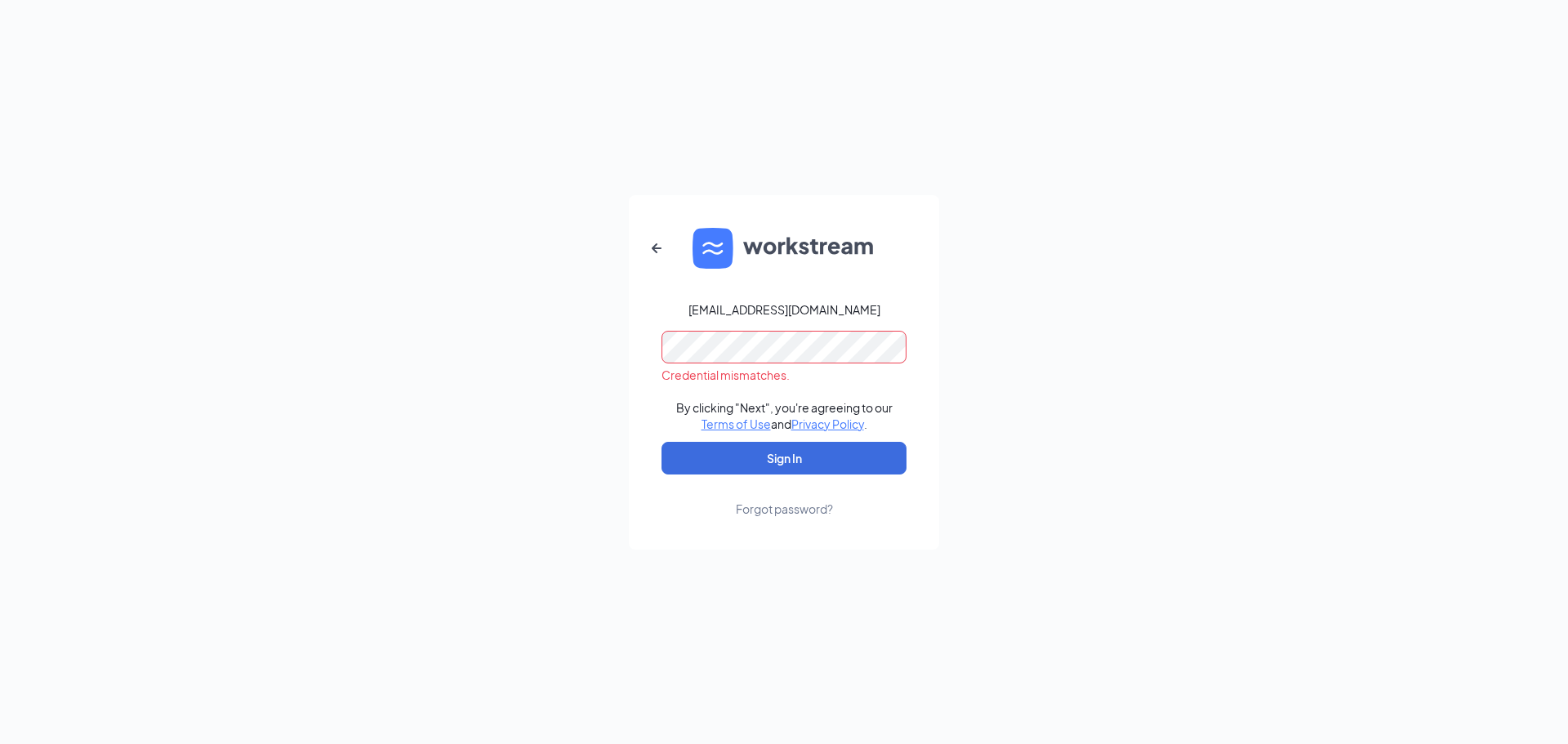
click at [559, 343] on div "amarawhite99@gmail.com Credential mismatches. By clicking "Next", you're agreei…" at bounding box center [784, 372] width 1568 height 744
click at [661, 442] on button "Sign In" at bounding box center [784, 458] width 245 height 32
click at [662, 364] on div "Credential mismatches." at bounding box center [784, 357] width 245 height 52
click at [661, 442] on button "Sign In" at bounding box center [784, 458] width 245 height 32
click at [791, 509] on div "Forgot password?" at bounding box center [784, 509] width 97 height 17
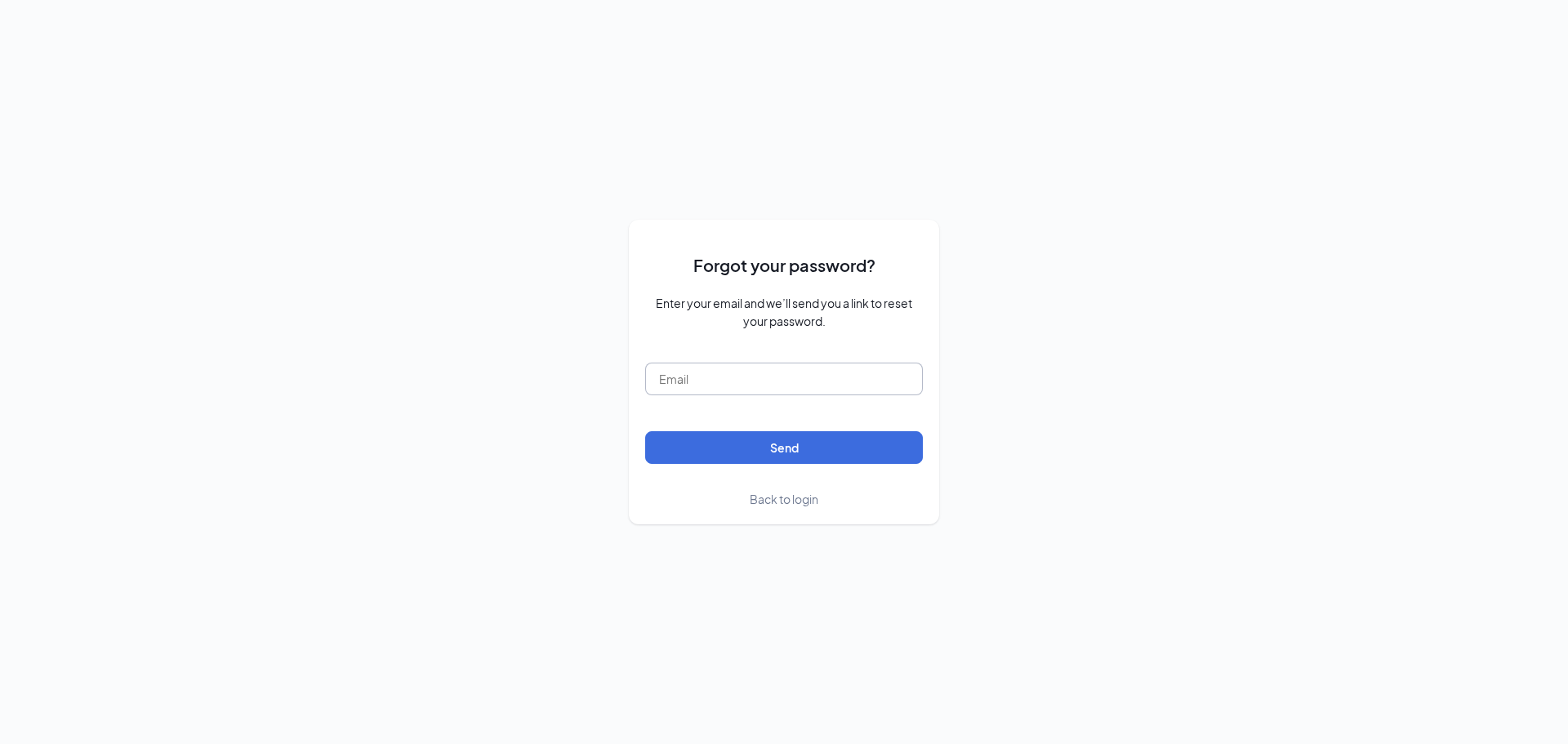
click at [820, 377] on input "text" at bounding box center [784, 378] width 278 height 32
type input "amarawhite99@gmail.com"
click at [885, 443] on button "Send" at bounding box center [784, 447] width 278 height 32
drag, startPoint x: 817, startPoint y: 384, endPoint x: 582, endPoint y: 382, distance: 235.0
click at [582, 382] on div "Forgot your password? Enter your email and we’ll send you a link to reset your …" at bounding box center [784, 372] width 1568 height 744
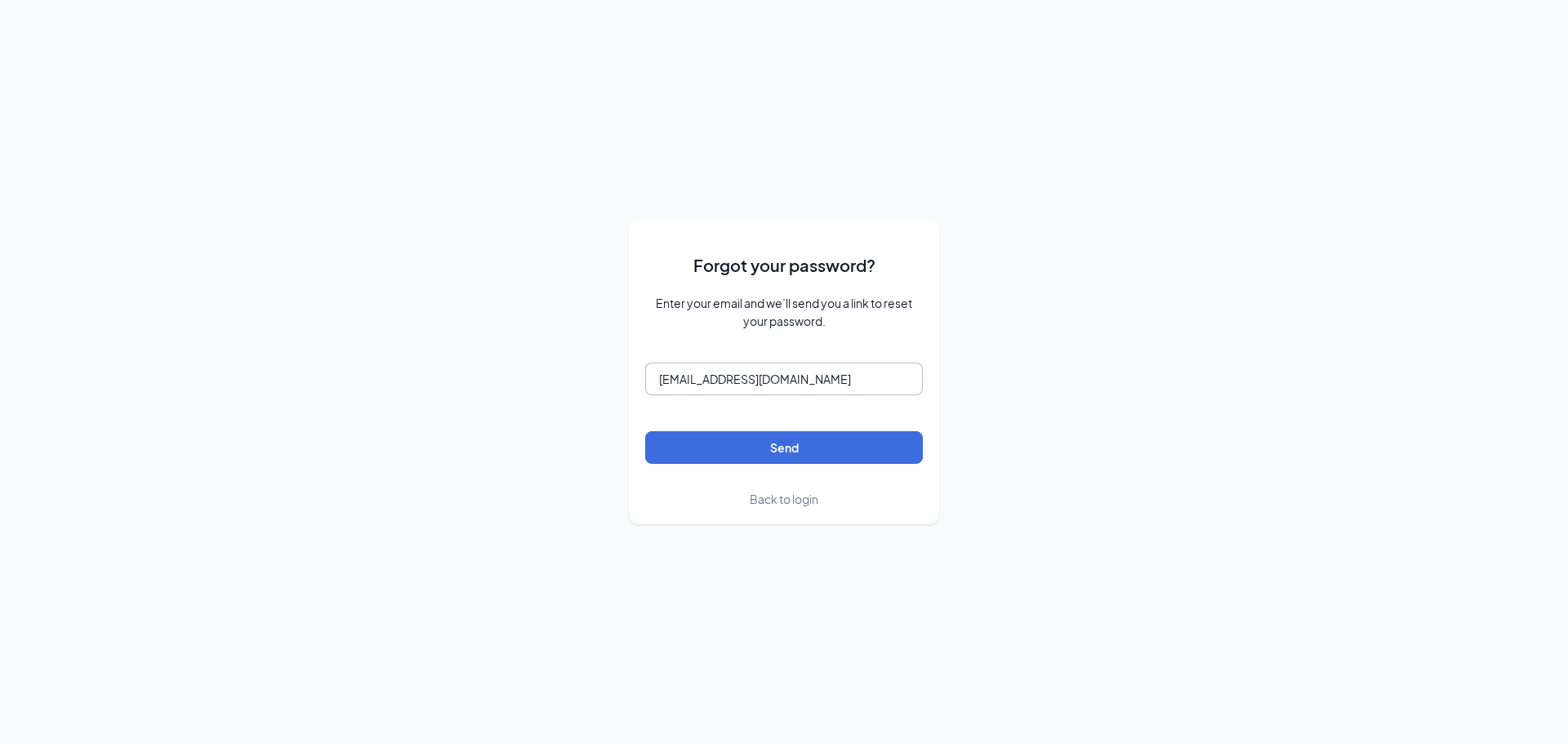
click at [645, 431] on button "Send" at bounding box center [784, 447] width 278 height 32
type input "w"
type input "amarawhite99@gmail.com"
click at [645, 431] on button "Send" at bounding box center [784, 447] width 278 height 32
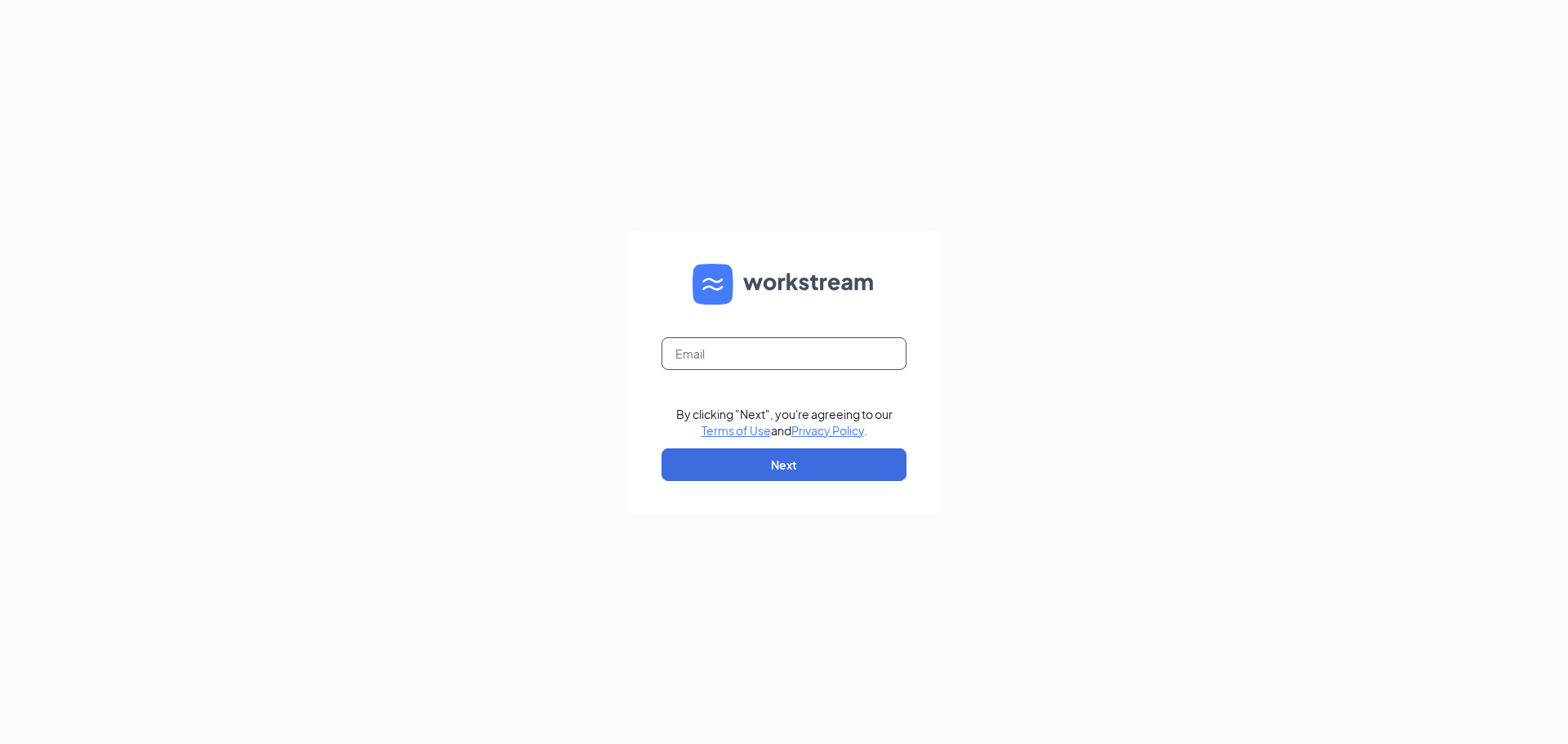
click at [827, 356] on input "text" at bounding box center [784, 353] width 245 height 32
type input "[EMAIL_ADDRESS][DOMAIN_NAME]"
click at [855, 346] on input "[EMAIL_ADDRESS][DOMAIN_NAME]" at bounding box center [784, 353] width 245 height 32
click at [837, 458] on button "Next" at bounding box center [784, 464] width 245 height 32
